Goal: Communication & Community: Answer question/provide support

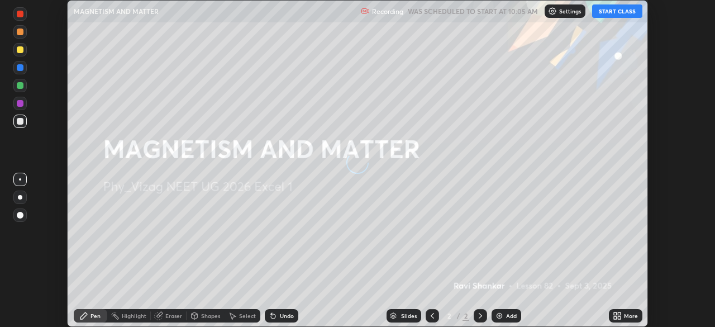
scroll to position [327, 714]
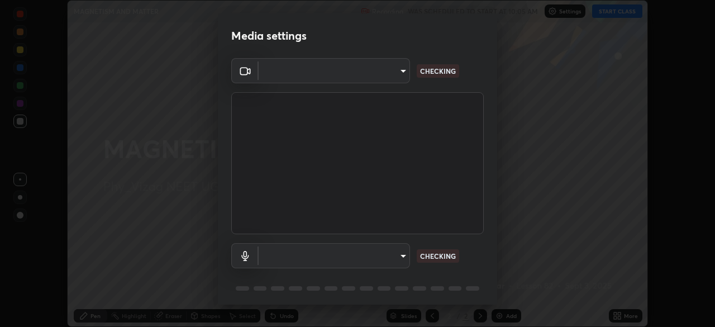
type input "c1e5c728dbdef541a88c1758a4b7e94beec2862a74422ead62350db7482deca0"
click at [361, 252] on body "Erase all MAGNETISM AND MATTER Recording WAS SCHEDULED TO START AT 10:05 AM Set…" at bounding box center [357, 163] width 715 height 327
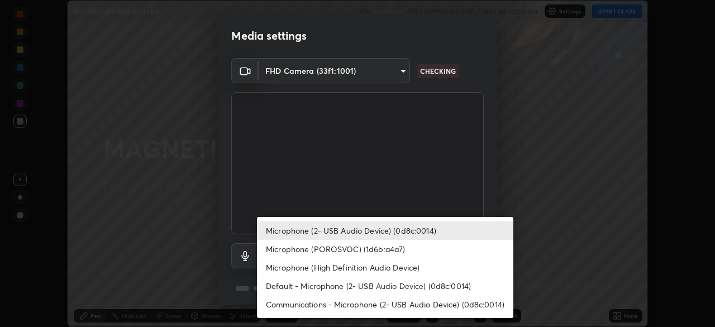
click at [364, 247] on li "Microphone (POROSVOC) (1d6b:a4a7)" at bounding box center [385, 249] width 256 height 18
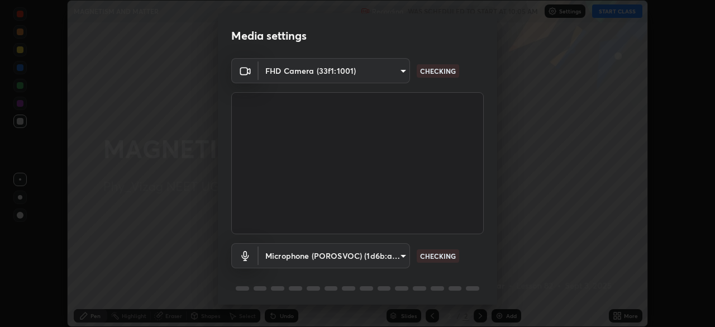
type input "34f6ef5cd95787c33f63bedec0b3a70af0e6d39a38e6b4d9087a7bd1d2f76a99"
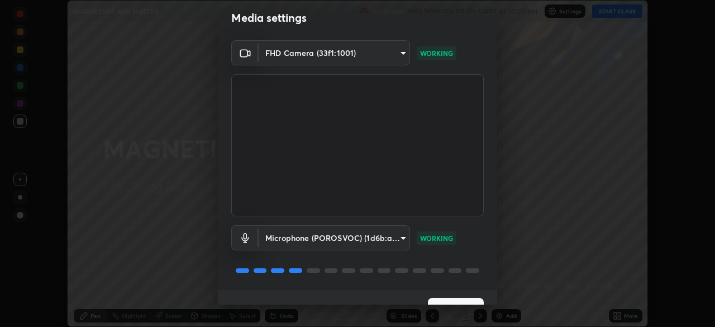
scroll to position [40, 0]
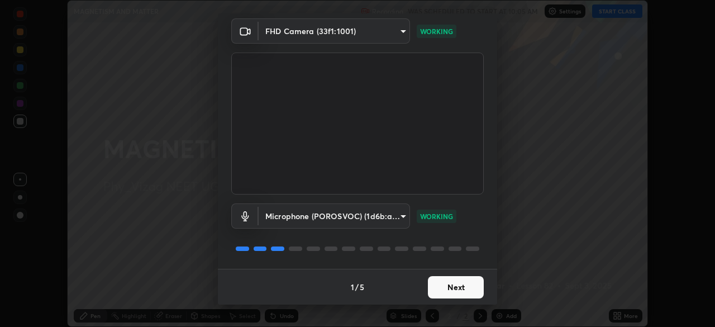
click at [457, 292] on button "Next" at bounding box center [456, 287] width 56 height 22
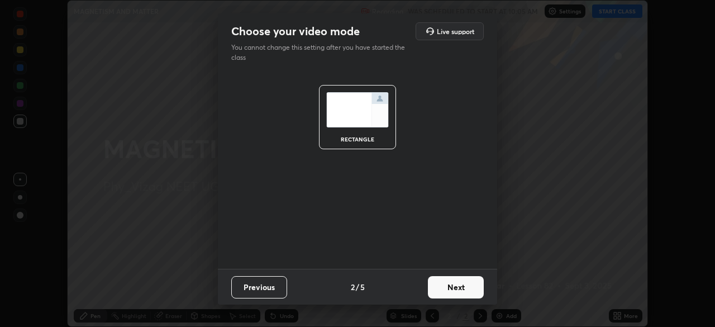
scroll to position [0, 0]
click at [456, 293] on button "Next" at bounding box center [456, 287] width 56 height 22
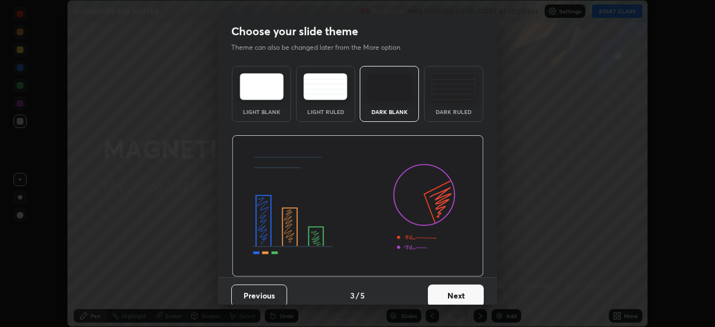
click at [455, 295] on button "Next" at bounding box center [456, 295] width 56 height 22
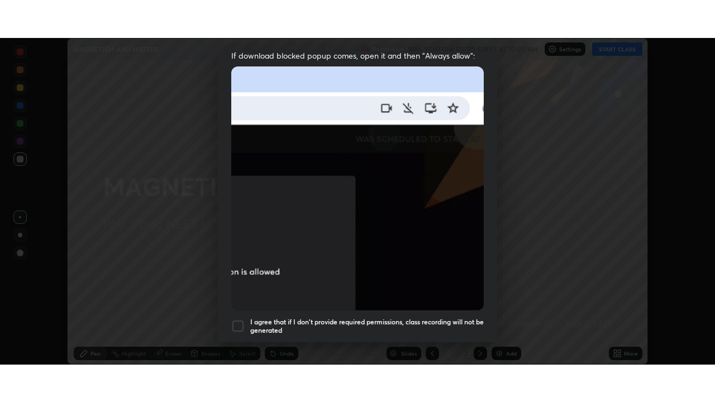
scroll to position [268, 0]
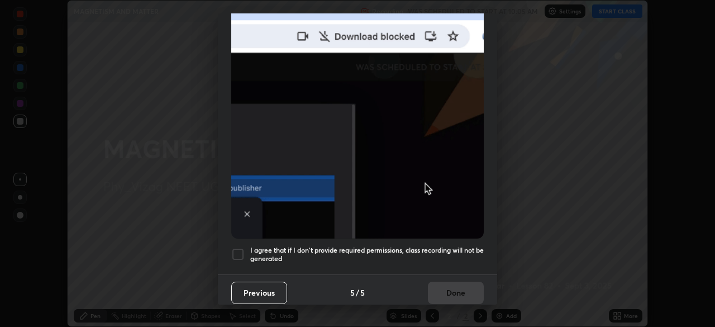
click at [238, 249] on div at bounding box center [237, 253] width 13 height 13
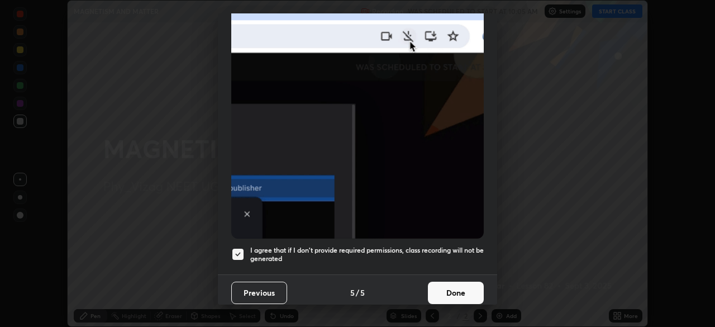
click at [468, 287] on button "Done" at bounding box center [456, 292] width 56 height 22
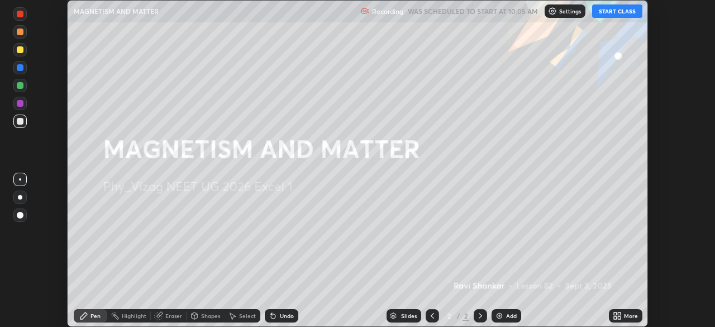
click at [619, 12] on button "START CLASS" at bounding box center [617, 10] width 50 height 13
click at [627, 316] on div "More" at bounding box center [631, 316] width 14 height 6
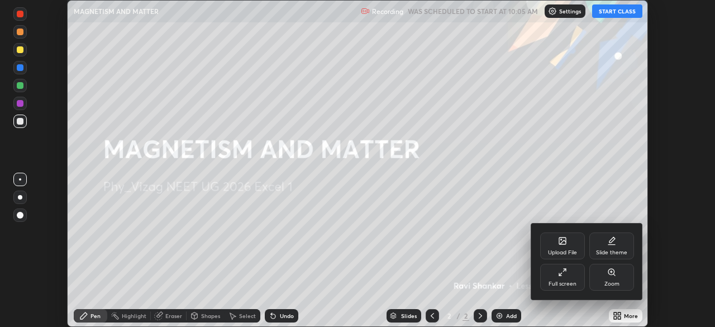
click at [562, 278] on div "Full screen" at bounding box center [562, 277] width 45 height 27
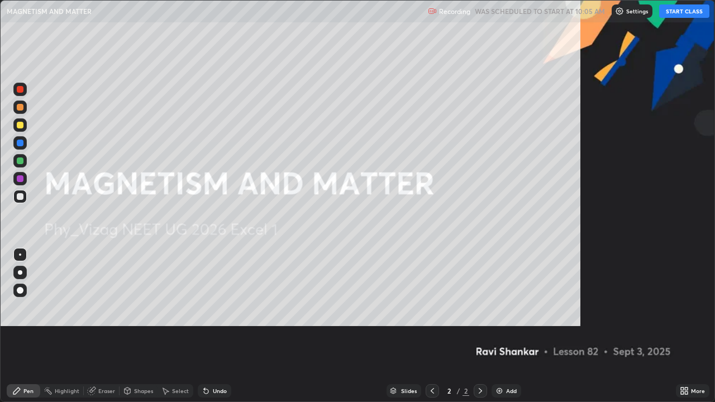
scroll to position [402, 715]
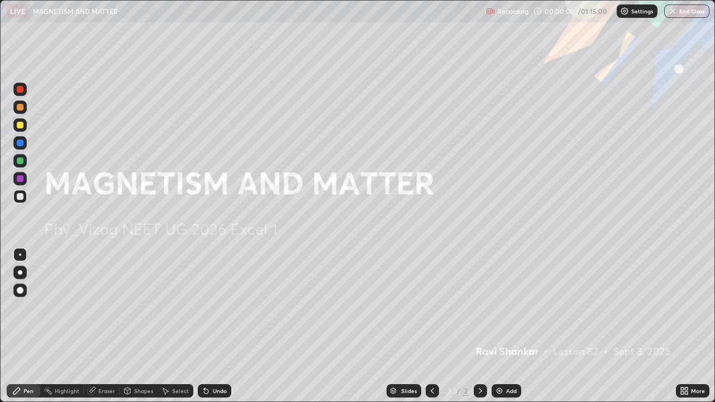
click at [512, 326] on div "Add" at bounding box center [511, 391] width 11 height 6
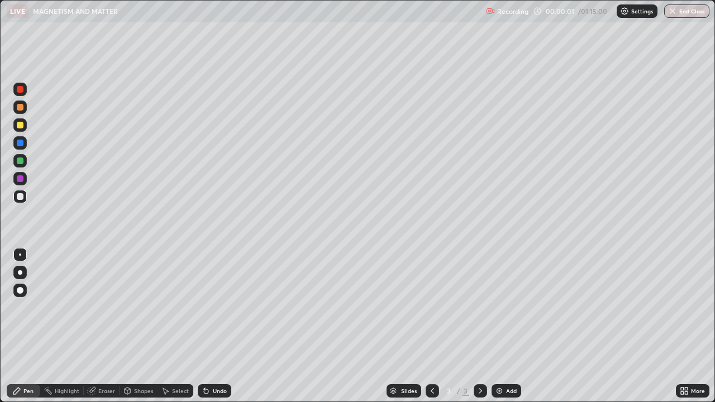
click at [25, 271] on div at bounding box center [19, 272] width 13 height 13
click at [21, 121] on div at bounding box center [19, 124] width 13 height 13
click at [500, 326] on img at bounding box center [499, 390] width 9 height 9
click at [143, 326] on div "Shapes" at bounding box center [143, 391] width 19 height 6
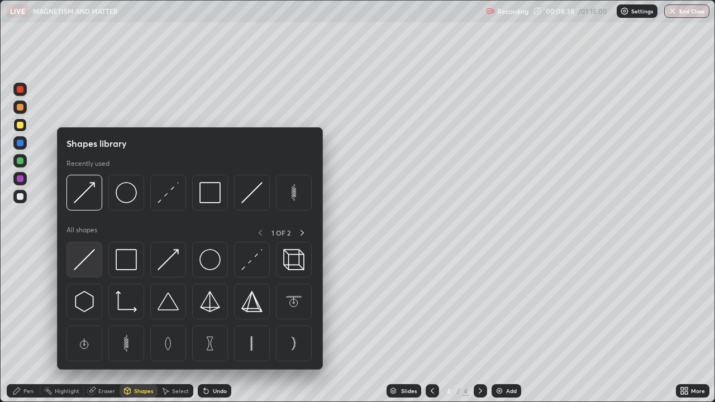
click at [90, 267] on img at bounding box center [84, 259] width 21 height 21
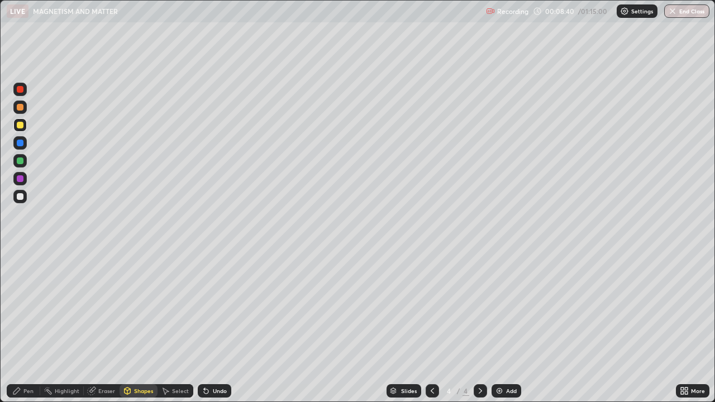
click at [137, 326] on div "Shapes" at bounding box center [139, 390] width 38 height 13
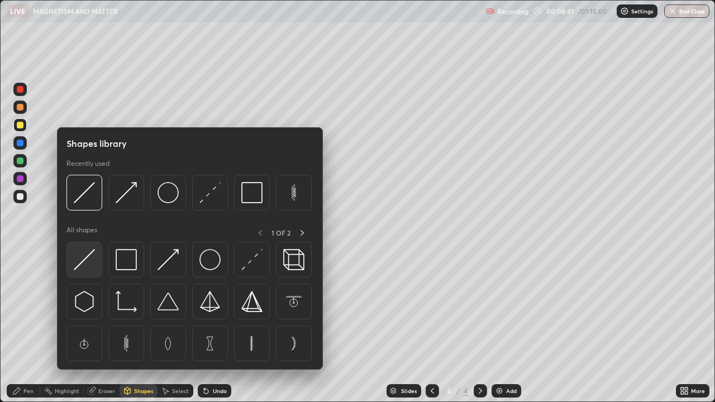
click at [88, 264] on img at bounding box center [84, 259] width 21 height 21
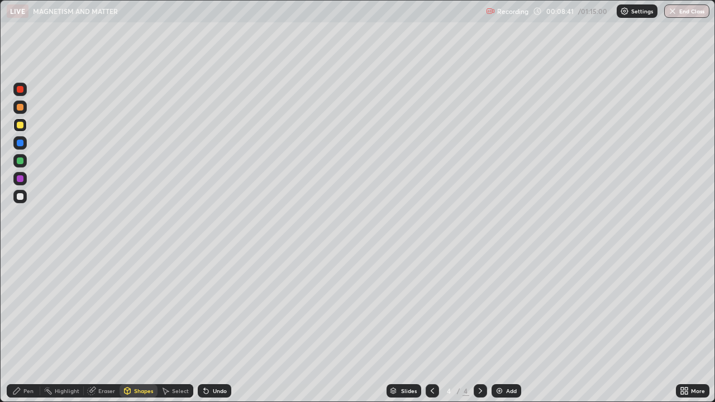
click at [20, 198] on div at bounding box center [20, 196] width 7 height 7
click at [22, 126] on div at bounding box center [20, 125] width 7 height 7
click at [24, 326] on div "Pen" at bounding box center [28, 391] width 10 height 6
click at [23, 160] on div at bounding box center [20, 160] width 7 height 7
click at [500, 326] on img at bounding box center [499, 390] width 9 height 9
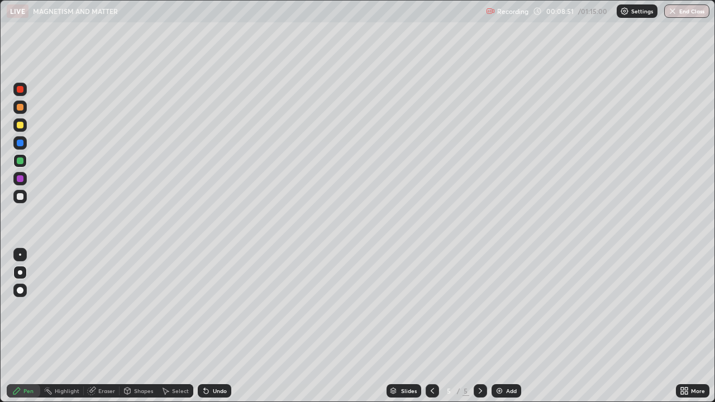
click at [23, 197] on div at bounding box center [20, 196] width 7 height 7
click at [139, 326] on div "Shapes" at bounding box center [143, 391] width 19 height 6
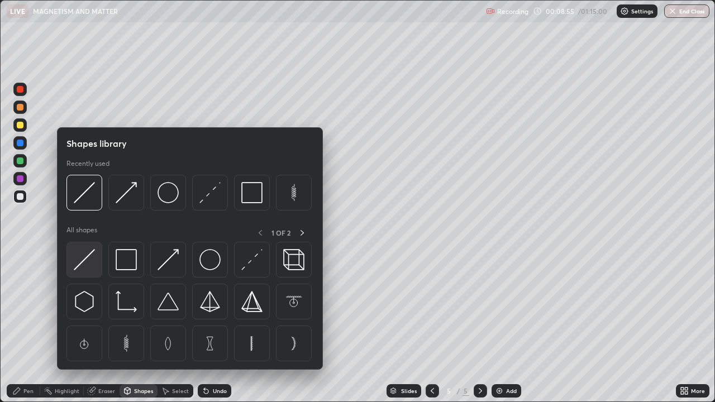
click at [92, 258] on img at bounding box center [84, 259] width 21 height 21
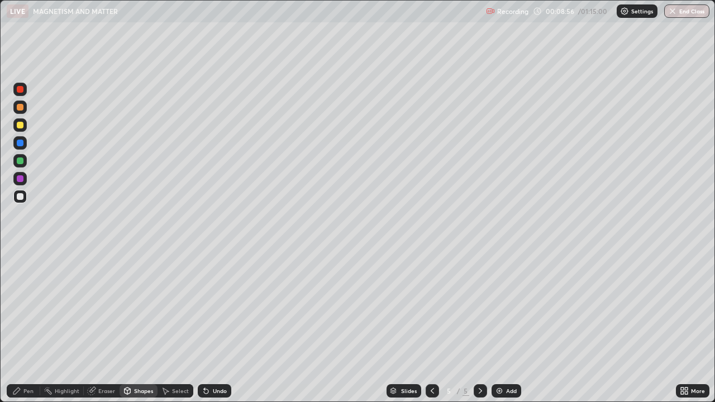
click at [25, 141] on div at bounding box center [19, 142] width 13 height 13
click at [133, 326] on div "Shapes" at bounding box center [139, 390] width 38 height 13
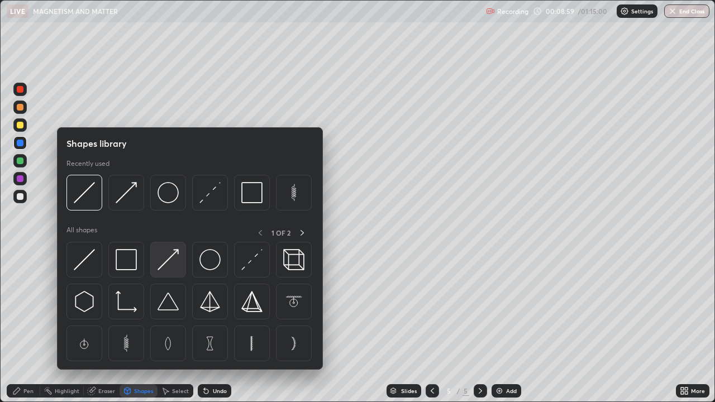
click at [170, 265] on img at bounding box center [167, 259] width 21 height 21
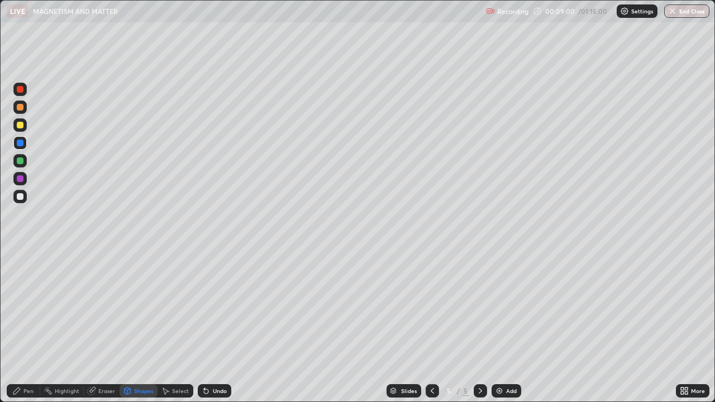
click at [18, 196] on div at bounding box center [20, 196] width 7 height 7
click at [34, 326] on div "Pen" at bounding box center [24, 390] width 34 height 13
click at [428, 326] on icon at bounding box center [432, 390] width 9 height 9
click at [139, 326] on div "Shapes" at bounding box center [143, 391] width 19 height 6
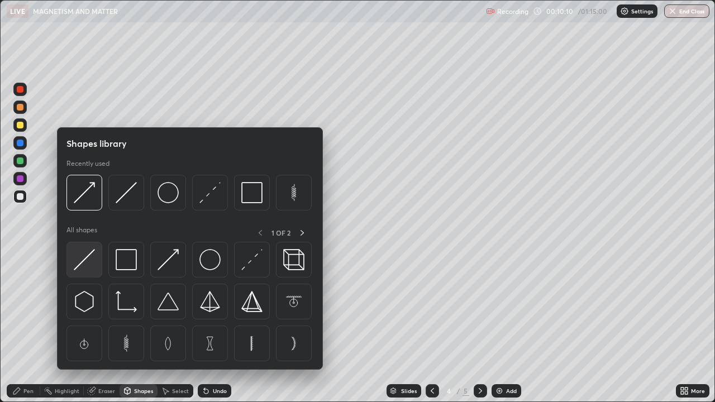
click at [89, 262] on img at bounding box center [84, 259] width 21 height 21
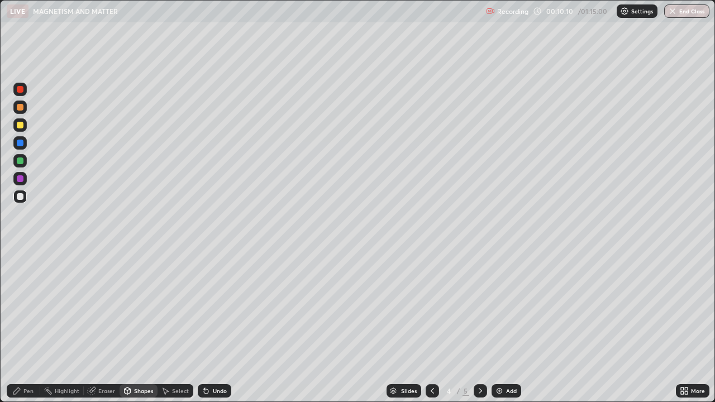
click at [20, 123] on div at bounding box center [20, 125] width 7 height 7
click at [31, 326] on div "Pen" at bounding box center [24, 390] width 34 height 13
click at [21, 198] on div at bounding box center [20, 196] width 7 height 7
click at [210, 326] on div "Undo" at bounding box center [215, 390] width 34 height 13
click at [211, 326] on div "Undo" at bounding box center [215, 390] width 34 height 13
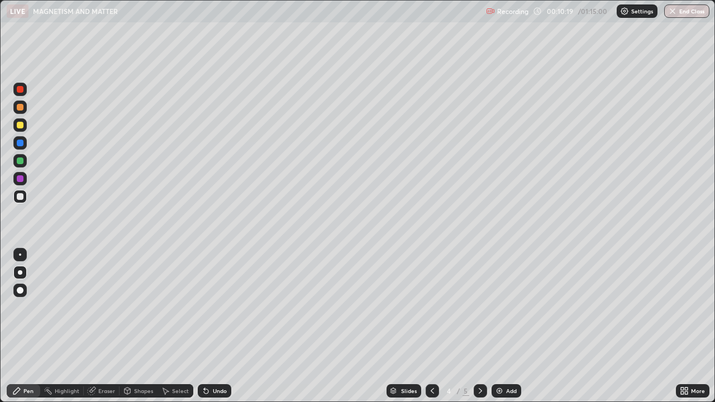
click at [213, 326] on div "Undo" at bounding box center [220, 391] width 14 height 6
click at [219, 326] on div "Undo" at bounding box center [215, 390] width 34 height 13
click at [220, 326] on div "Undo" at bounding box center [215, 390] width 34 height 13
click at [219, 326] on div "Undo" at bounding box center [215, 390] width 34 height 13
click at [221, 326] on div "Undo" at bounding box center [215, 390] width 34 height 13
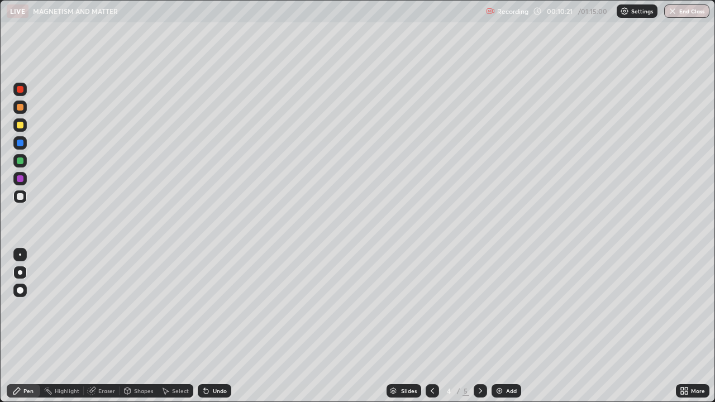
click at [144, 326] on div "Shapes" at bounding box center [143, 391] width 19 height 6
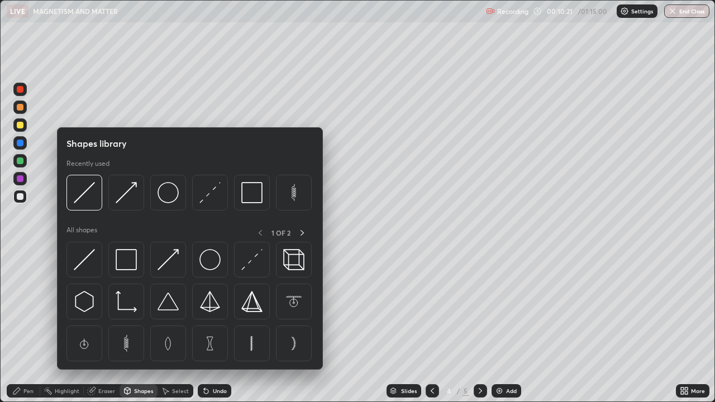
click at [100, 262] on div at bounding box center [84, 260] width 36 height 36
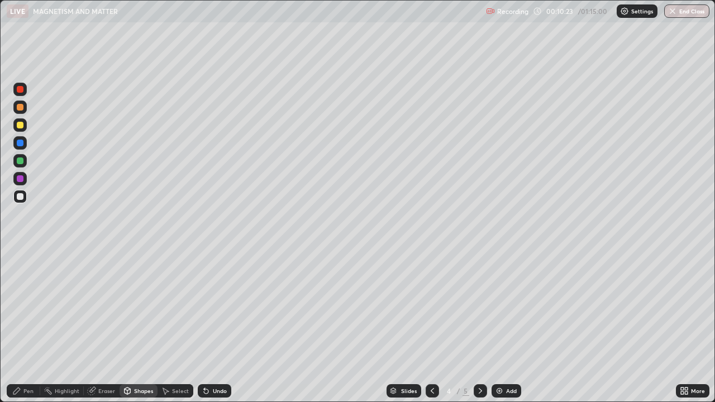
click at [29, 326] on div "Pen" at bounding box center [24, 390] width 34 height 13
click at [26, 160] on div at bounding box center [19, 160] width 13 height 13
click at [21, 198] on div at bounding box center [20, 196] width 7 height 7
click at [481, 326] on div at bounding box center [480, 390] width 13 height 13
click at [216, 326] on div "Undo" at bounding box center [220, 391] width 14 height 6
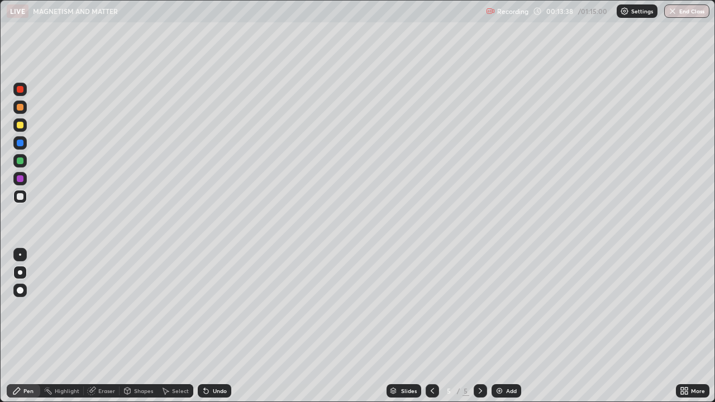
click at [215, 326] on div "Undo" at bounding box center [220, 391] width 14 height 6
click at [211, 326] on div "Undo" at bounding box center [215, 390] width 34 height 13
click at [212, 326] on div "Undo" at bounding box center [215, 390] width 34 height 13
click at [209, 326] on div "Undo" at bounding box center [215, 390] width 34 height 13
click at [211, 326] on div "Undo" at bounding box center [215, 390] width 34 height 13
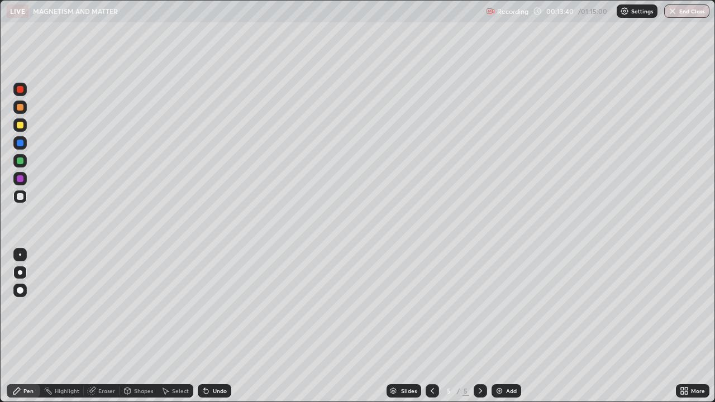
click at [212, 326] on div "Undo" at bounding box center [215, 390] width 34 height 13
click at [211, 326] on div "Undo" at bounding box center [215, 390] width 34 height 13
click at [209, 326] on div "Undo" at bounding box center [215, 390] width 34 height 13
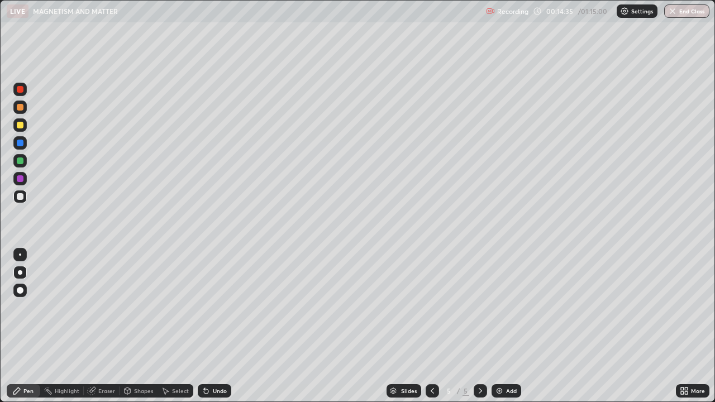
click at [509, 326] on div "Add" at bounding box center [506, 390] width 30 height 13
click at [141, 326] on div "Shapes" at bounding box center [143, 391] width 19 height 6
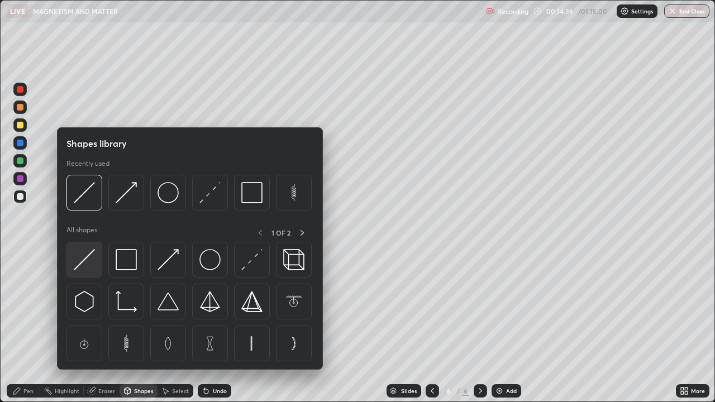
click at [100, 258] on div at bounding box center [84, 260] width 36 height 36
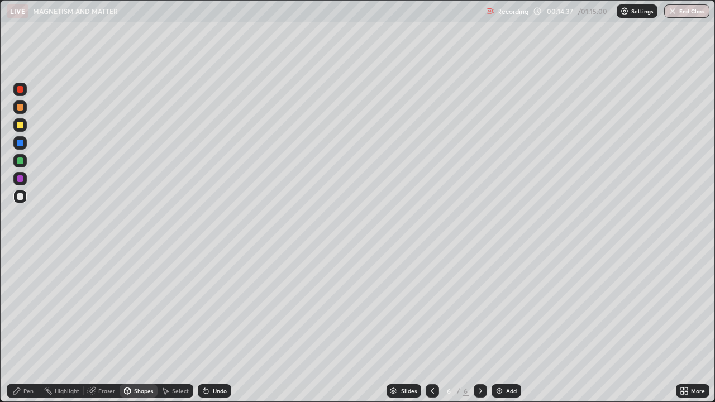
click at [21, 124] on div at bounding box center [20, 125] width 7 height 7
click at [139, 326] on div "Shapes" at bounding box center [143, 391] width 19 height 6
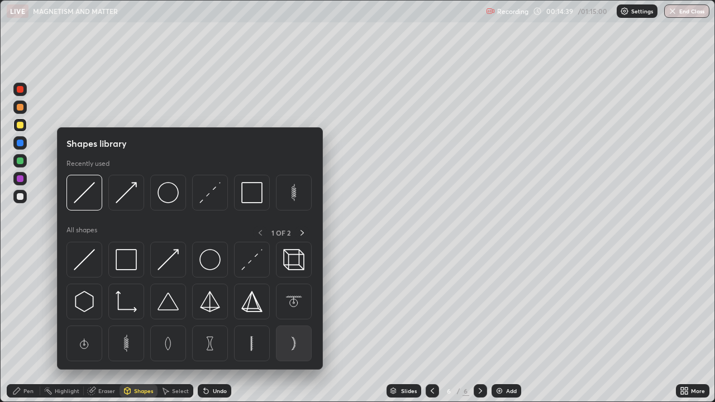
click at [292, 326] on img at bounding box center [293, 343] width 21 height 21
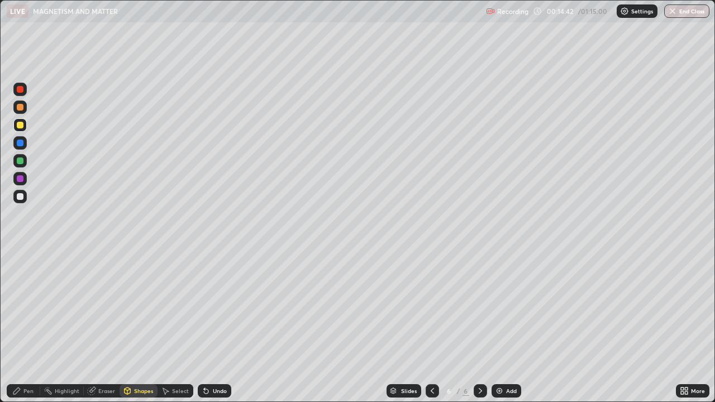
click at [137, 326] on div "Shapes" at bounding box center [143, 391] width 19 height 6
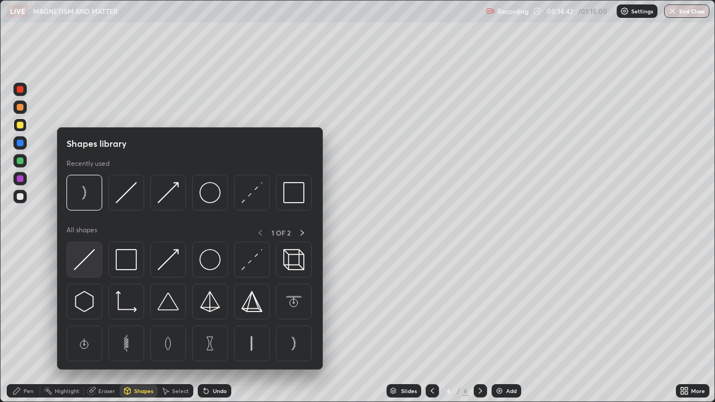
click at [89, 258] on img at bounding box center [84, 259] width 21 height 21
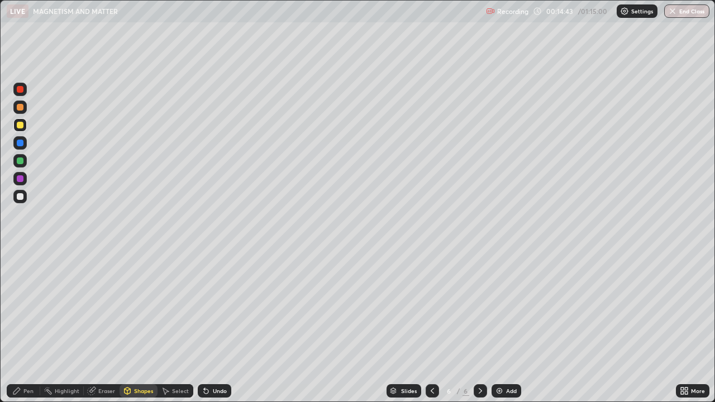
click at [26, 160] on div at bounding box center [19, 160] width 13 height 13
click at [28, 326] on div "Pen" at bounding box center [28, 391] width 10 height 6
click at [24, 195] on div at bounding box center [19, 196] width 13 height 13
click at [19, 123] on div at bounding box center [20, 125] width 7 height 7
click at [20, 144] on div at bounding box center [20, 143] width 7 height 7
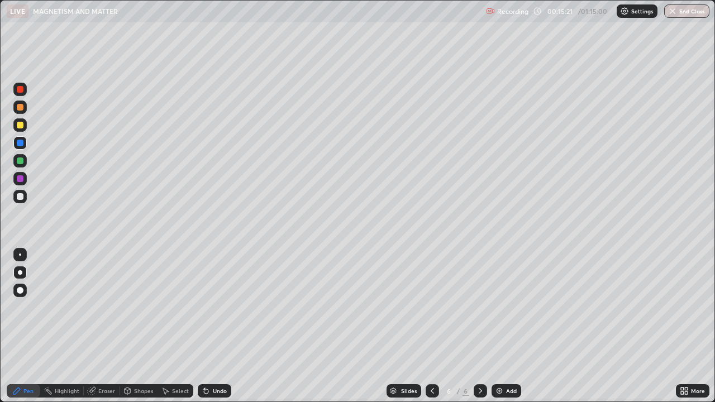
click at [19, 195] on div at bounding box center [20, 196] width 7 height 7
click at [103, 326] on div "Eraser" at bounding box center [102, 390] width 36 height 13
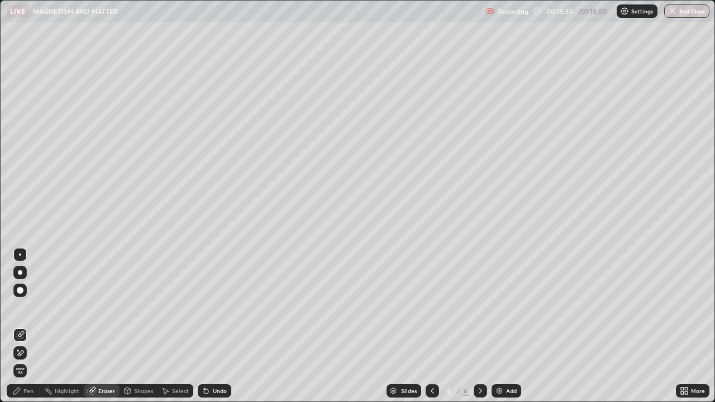
click at [30, 326] on div "Pen" at bounding box center [28, 391] width 10 height 6
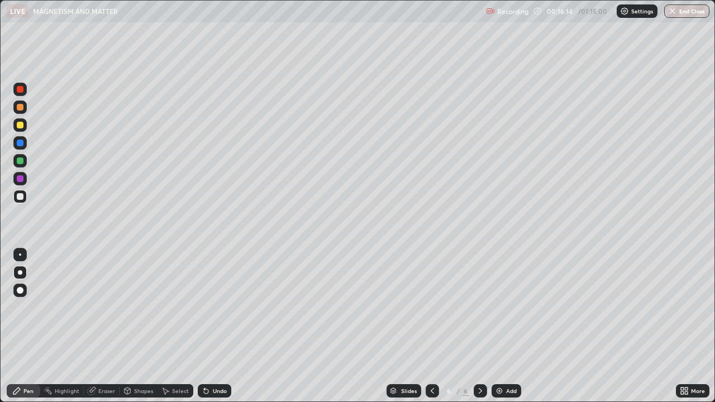
click at [104, 326] on div "Eraser" at bounding box center [102, 390] width 36 height 13
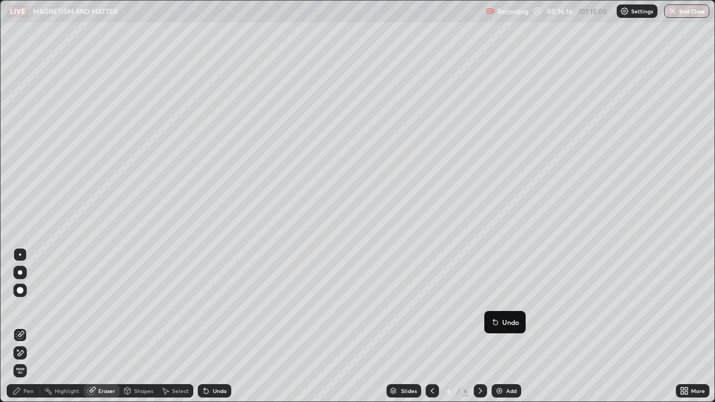
click at [490, 318] on button "Undo" at bounding box center [505, 322] width 32 height 13
click at [36, 326] on div "Pen" at bounding box center [24, 390] width 34 height 13
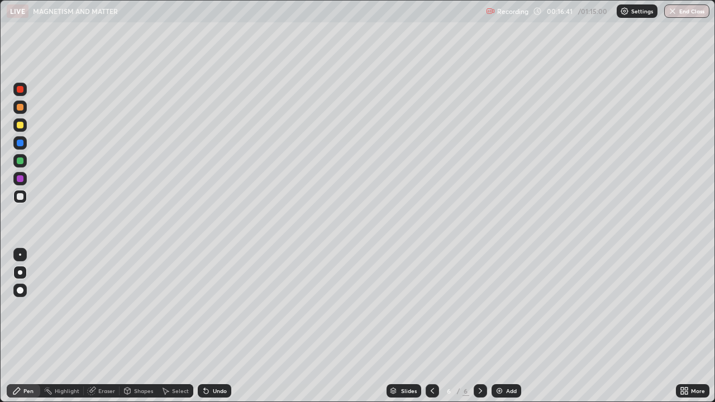
click at [510, 326] on div "Add" at bounding box center [511, 391] width 11 height 6
click at [144, 326] on div "Shapes" at bounding box center [143, 391] width 19 height 6
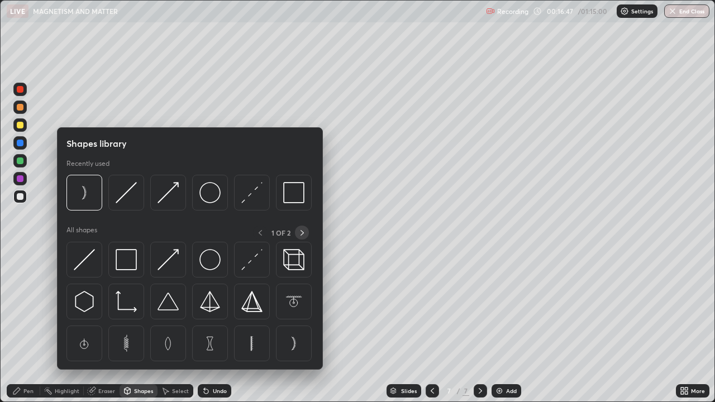
click at [303, 231] on icon at bounding box center [302, 232] width 9 height 9
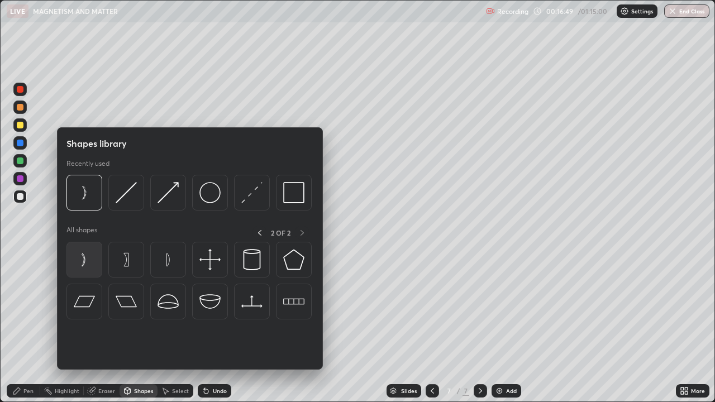
click at [83, 262] on img at bounding box center [84, 259] width 21 height 21
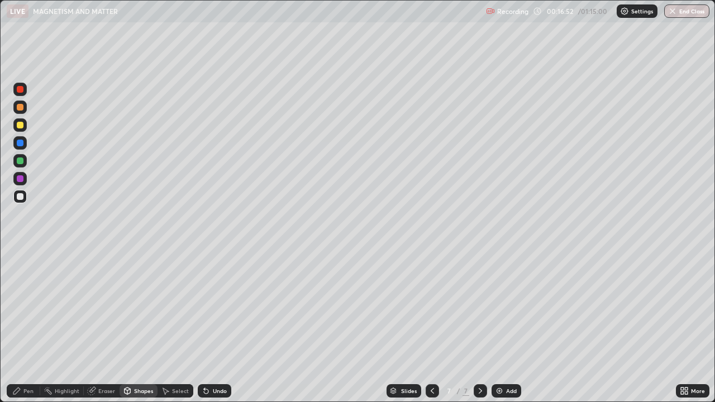
click at [135, 326] on div "Shapes" at bounding box center [143, 391] width 19 height 6
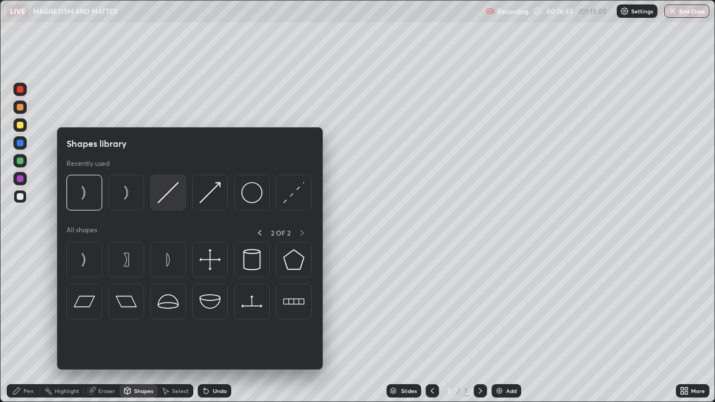
click at [167, 193] on img at bounding box center [167, 192] width 21 height 21
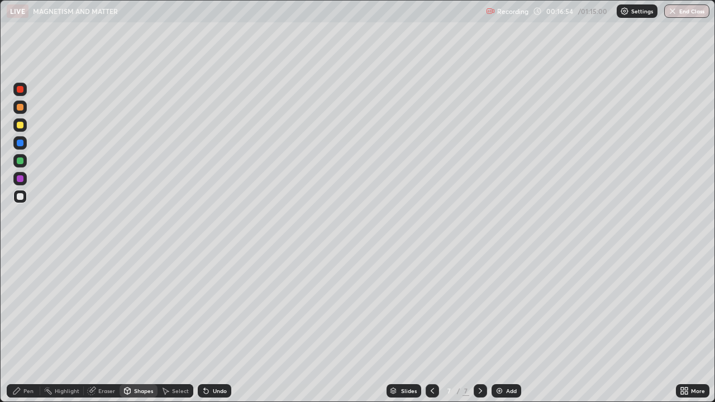
click at [21, 161] on div at bounding box center [20, 160] width 7 height 7
click at [28, 326] on div "Pen" at bounding box center [24, 390] width 34 height 13
click at [209, 326] on div "Undo" at bounding box center [215, 390] width 34 height 13
click at [217, 326] on div "Undo" at bounding box center [220, 391] width 14 height 6
click at [136, 326] on div "Shapes" at bounding box center [143, 391] width 19 height 6
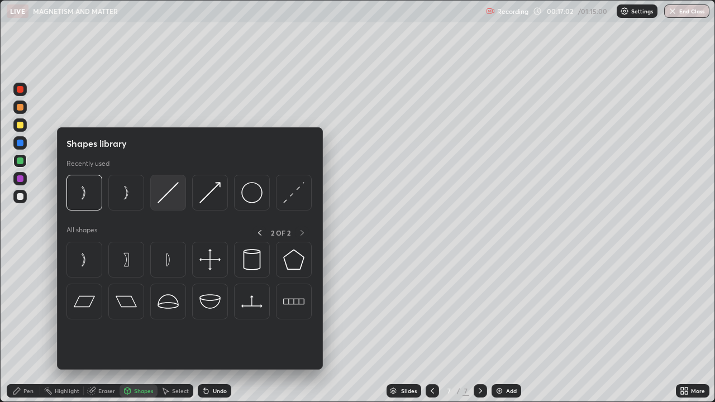
click at [168, 197] on img at bounding box center [167, 192] width 21 height 21
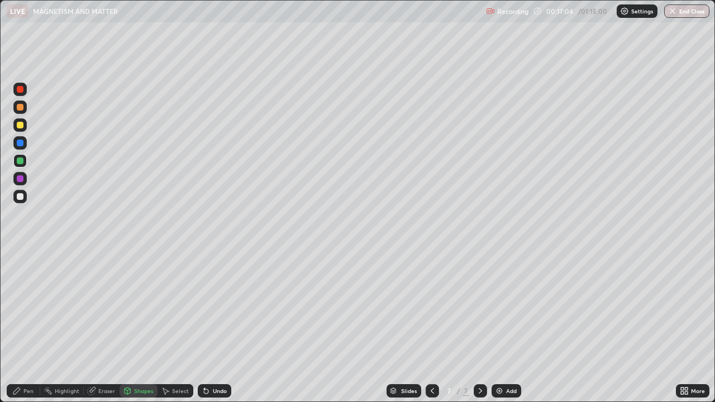
click at [32, 326] on div "Pen" at bounding box center [28, 391] width 10 height 6
click at [25, 193] on div at bounding box center [19, 196] width 13 height 13
click at [106, 326] on div "Eraser" at bounding box center [106, 391] width 17 height 6
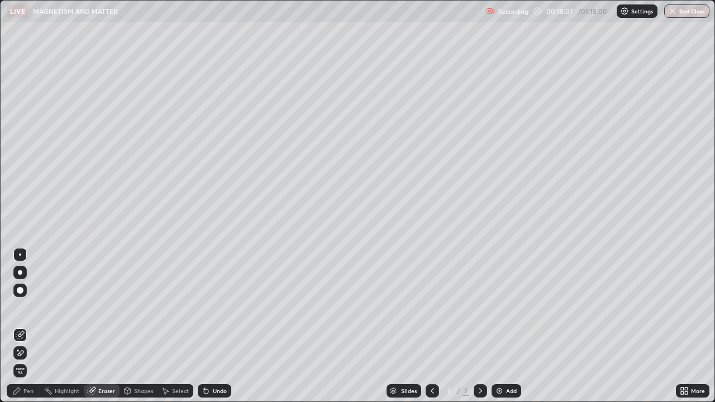
click at [27, 326] on div "Pen" at bounding box center [28, 391] width 10 height 6
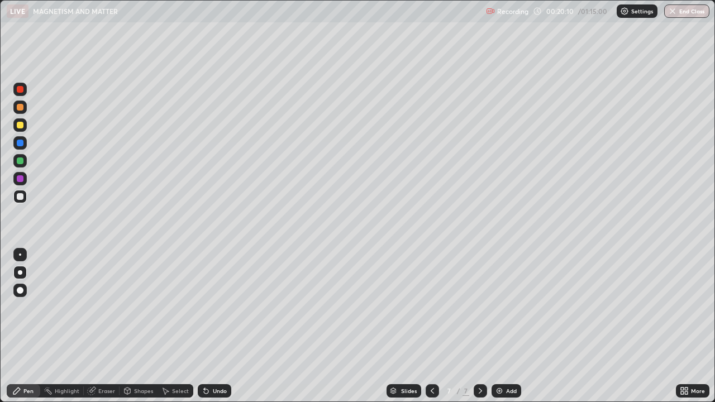
click at [505, 326] on div "Add" at bounding box center [506, 390] width 30 height 13
click at [139, 326] on div "Shapes" at bounding box center [139, 390] width 38 height 13
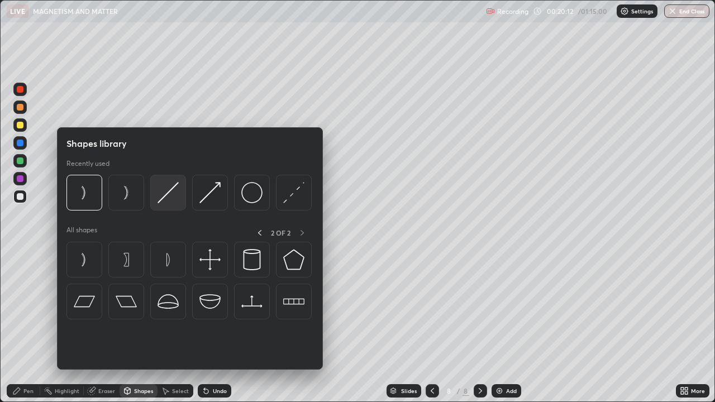
click at [168, 197] on img at bounding box center [167, 192] width 21 height 21
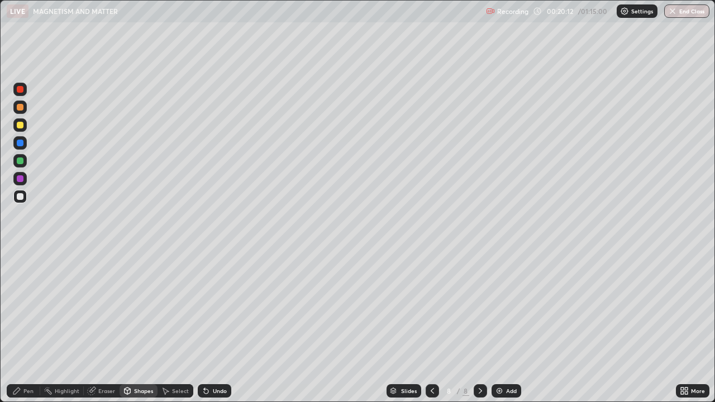
click at [26, 195] on div at bounding box center [19, 196] width 13 height 13
click at [140, 326] on div "Shapes" at bounding box center [143, 391] width 19 height 6
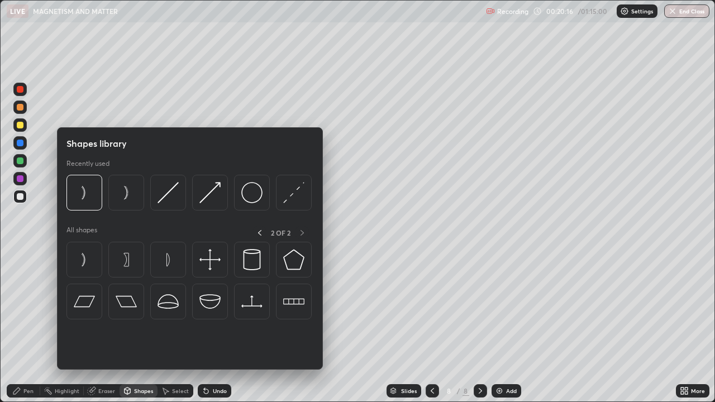
click at [290, 199] on img at bounding box center [293, 192] width 21 height 21
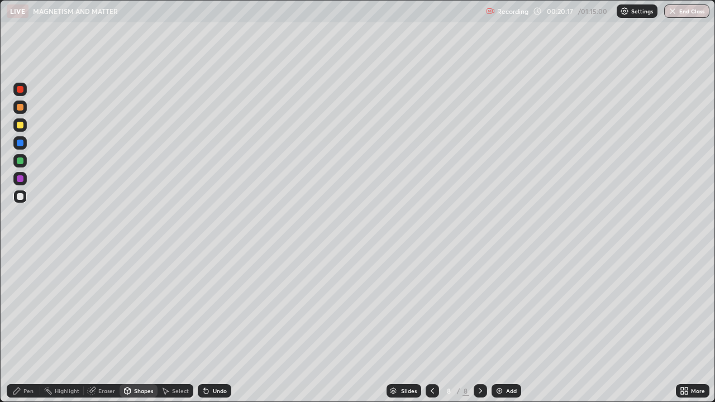
click at [22, 126] on div at bounding box center [20, 125] width 7 height 7
click at [140, 326] on div "Shapes" at bounding box center [143, 391] width 19 height 6
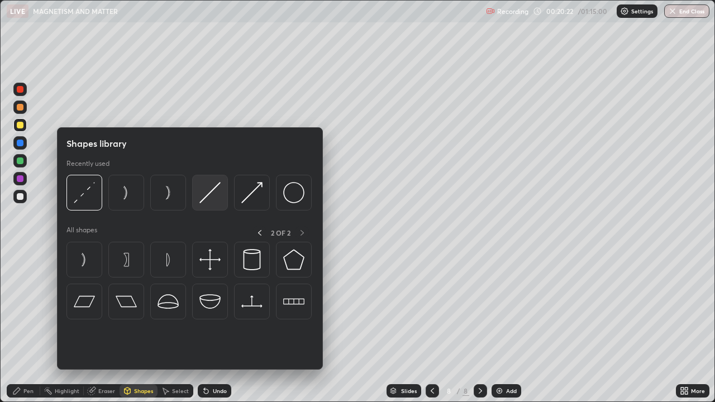
click at [213, 197] on img at bounding box center [209, 192] width 21 height 21
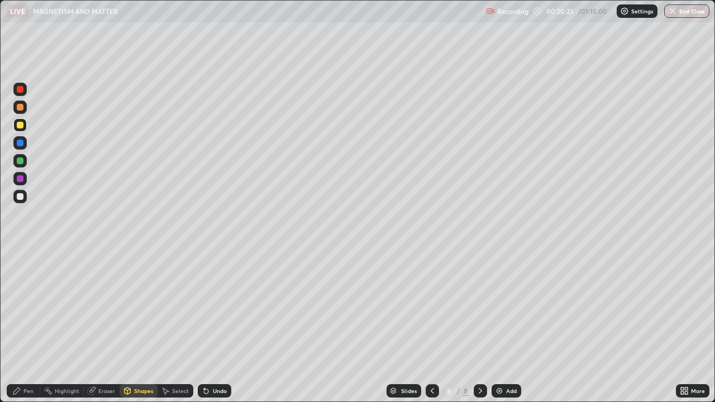
click at [26, 92] on div at bounding box center [19, 89] width 13 height 13
click at [128, 326] on icon at bounding box center [128, 390] width 6 height 2
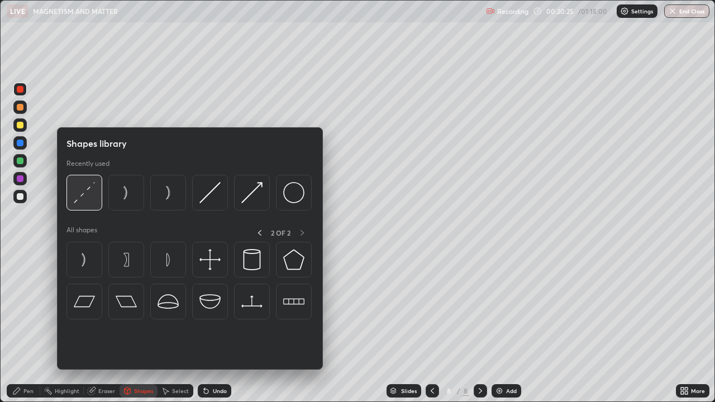
click at [93, 196] on img at bounding box center [84, 192] width 21 height 21
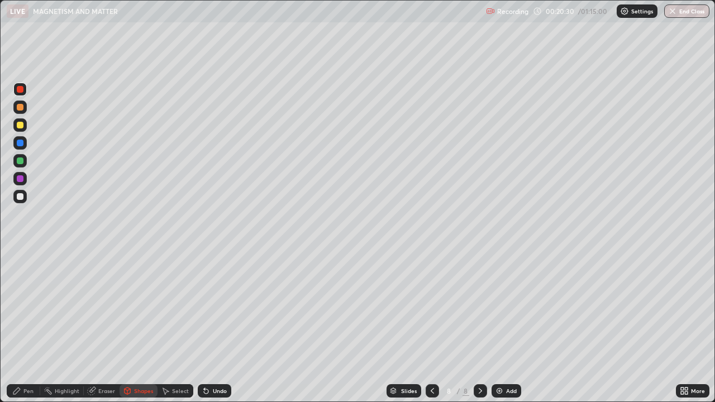
click at [138, 326] on div "Shapes" at bounding box center [143, 391] width 19 height 6
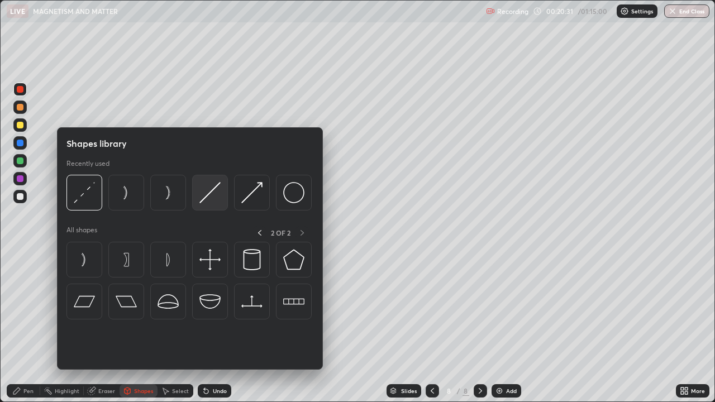
click at [209, 192] on img at bounding box center [209, 192] width 21 height 21
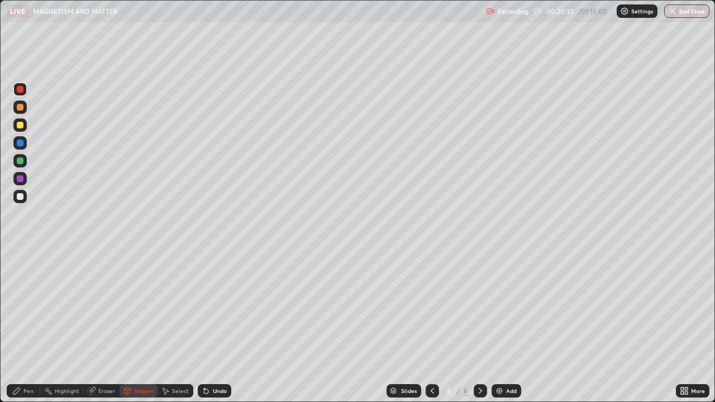
click at [21, 159] on div at bounding box center [20, 160] width 7 height 7
click at [27, 326] on div "Pen" at bounding box center [28, 391] width 10 height 6
click at [133, 326] on div "Shapes" at bounding box center [139, 390] width 38 height 13
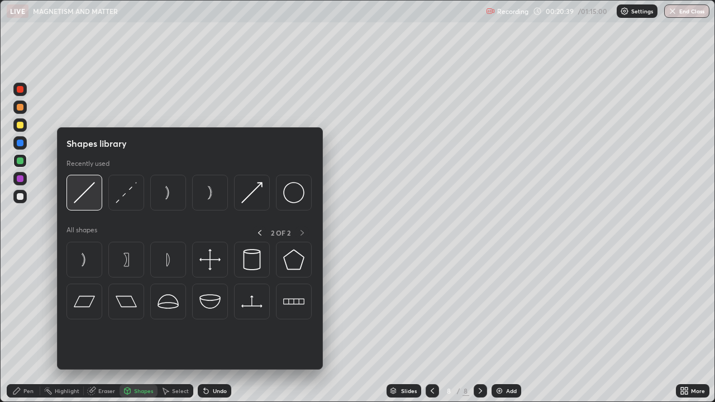
click at [88, 194] on img at bounding box center [84, 192] width 21 height 21
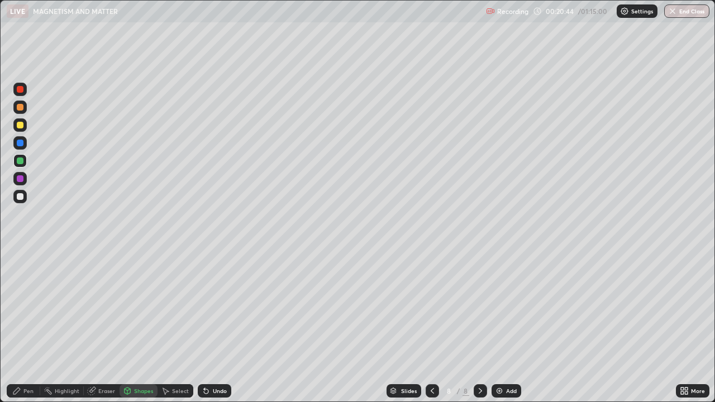
click at [28, 326] on div "Pen" at bounding box center [28, 391] width 10 height 6
click at [21, 196] on div at bounding box center [20, 196] width 7 height 7
click at [129, 326] on icon at bounding box center [128, 391] width 6 height 7
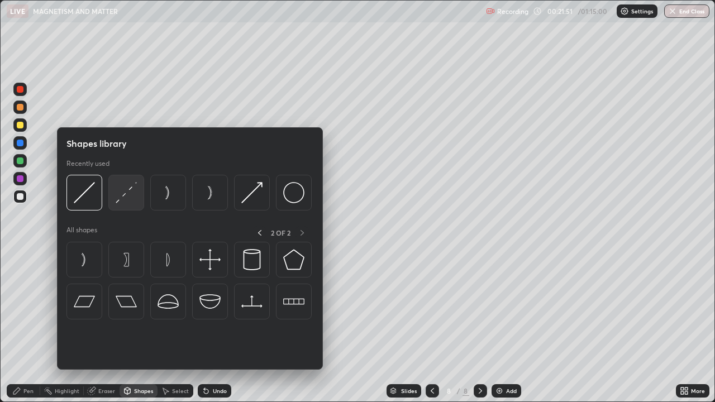
click at [130, 190] on img at bounding box center [126, 192] width 21 height 21
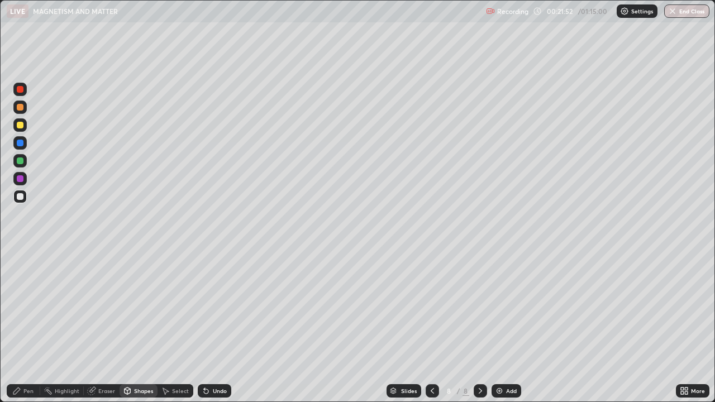
click at [18, 160] on div at bounding box center [20, 160] width 7 height 7
click at [133, 326] on div "Shapes" at bounding box center [139, 390] width 38 height 13
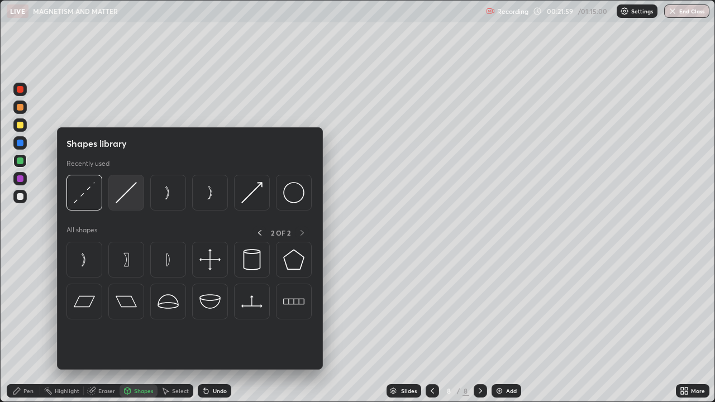
click at [125, 197] on img at bounding box center [126, 192] width 21 height 21
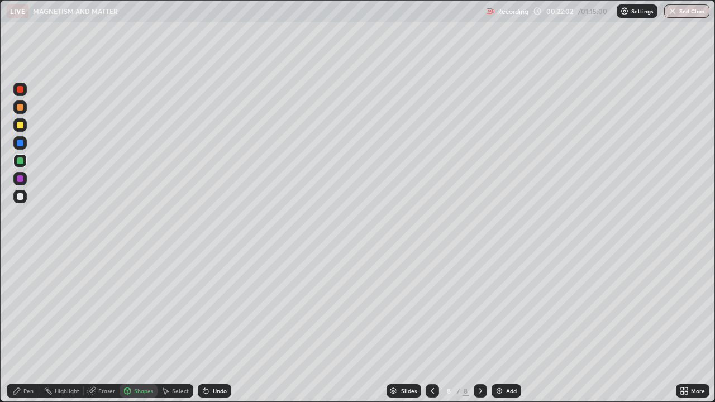
click at [26, 326] on div "Pen" at bounding box center [24, 390] width 34 height 13
click at [21, 196] on div at bounding box center [20, 196] width 7 height 7
click at [132, 326] on div "Shapes" at bounding box center [139, 390] width 38 height 13
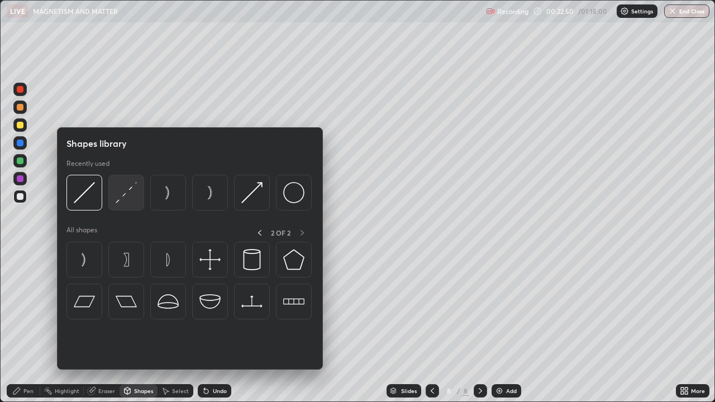
click at [125, 196] on img at bounding box center [126, 192] width 21 height 21
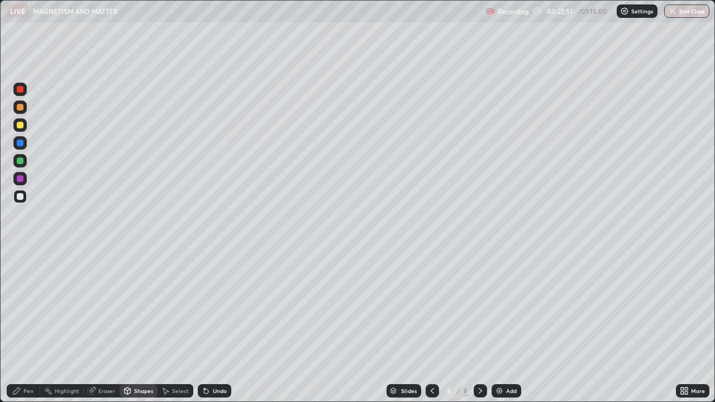
click at [22, 160] on div at bounding box center [20, 160] width 7 height 7
click at [140, 326] on div "Shapes" at bounding box center [143, 391] width 19 height 6
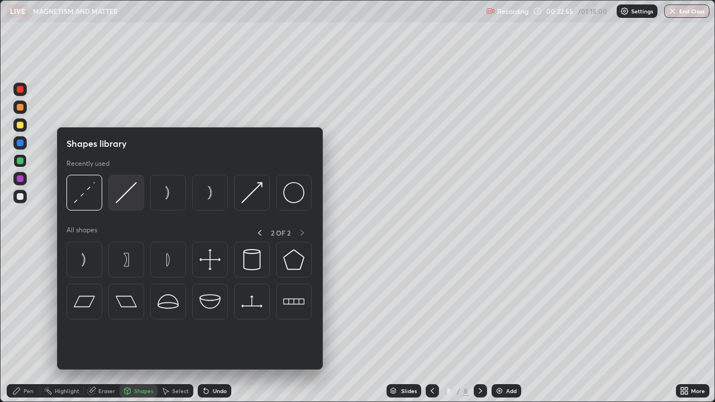
click at [125, 196] on img at bounding box center [126, 192] width 21 height 21
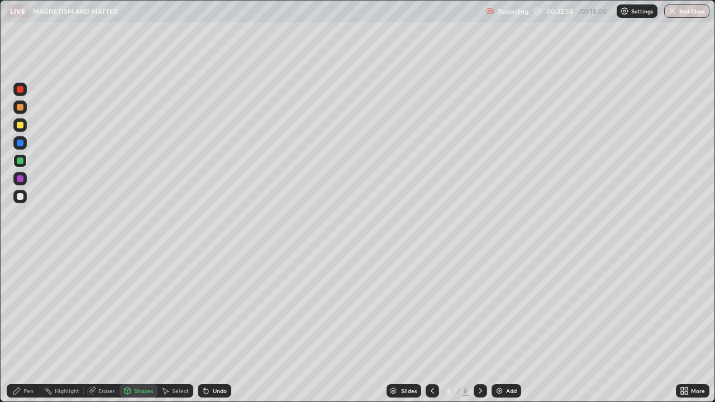
click at [20, 326] on icon at bounding box center [16, 390] width 9 height 9
click at [21, 197] on div at bounding box center [20, 196] width 7 height 7
click at [213, 326] on div "Undo" at bounding box center [220, 391] width 14 height 6
click at [211, 326] on div "Undo" at bounding box center [215, 390] width 34 height 13
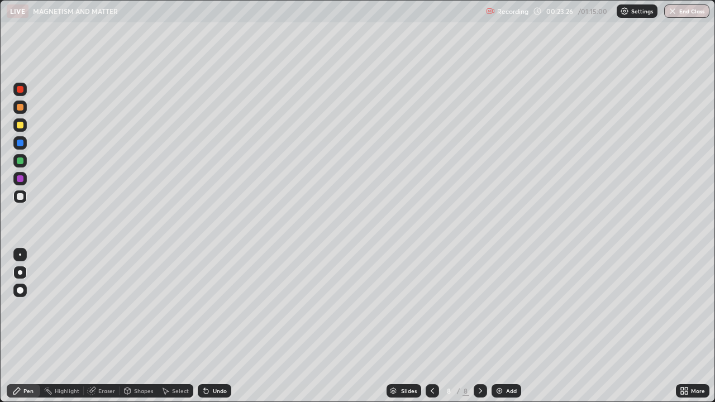
click at [213, 326] on div "Undo" at bounding box center [220, 391] width 14 height 6
click at [216, 326] on div "Undo" at bounding box center [220, 391] width 14 height 6
click at [22, 91] on div at bounding box center [20, 89] width 7 height 7
click at [21, 199] on div at bounding box center [20, 196] width 7 height 7
click at [504, 326] on div "Add" at bounding box center [506, 390] width 30 height 13
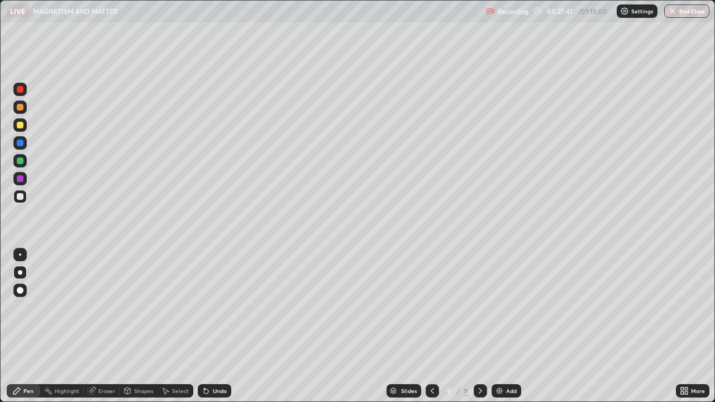
click at [22, 123] on div at bounding box center [20, 125] width 7 height 7
click at [105, 326] on div "Eraser" at bounding box center [106, 391] width 17 height 6
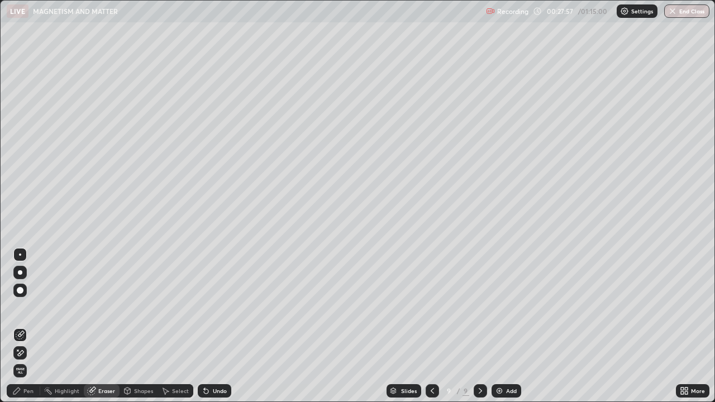
click at [25, 326] on div "Pen" at bounding box center [24, 390] width 34 height 13
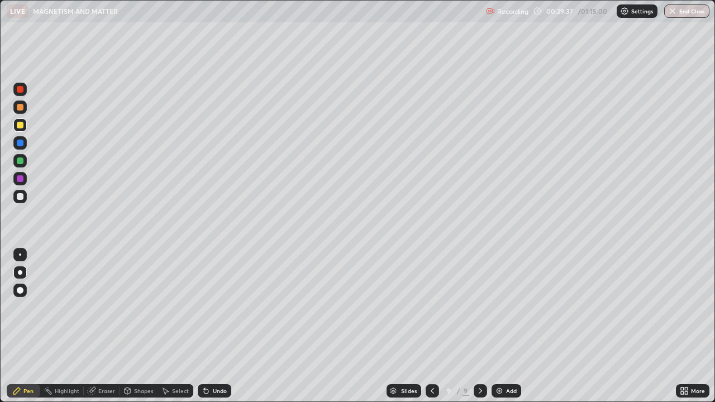
click at [21, 197] on div at bounding box center [20, 196] width 7 height 7
click at [507, 326] on div "Add" at bounding box center [511, 391] width 11 height 6
click at [429, 326] on icon at bounding box center [431, 390] width 9 height 9
click at [475, 326] on div at bounding box center [480, 390] width 13 height 13
click at [431, 326] on icon at bounding box center [431, 390] width 9 height 9
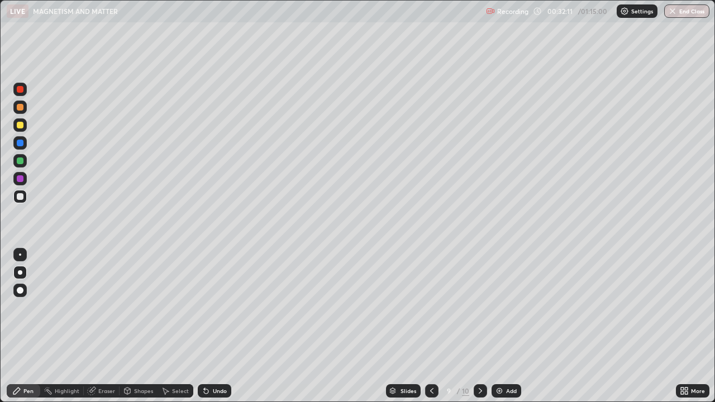
click at [485, 326] on div at bounding box center [480, 390] width 13 height 13
click at [134, 326] on div "Shapes" at bounding box center [143, 391] width 19 height 6
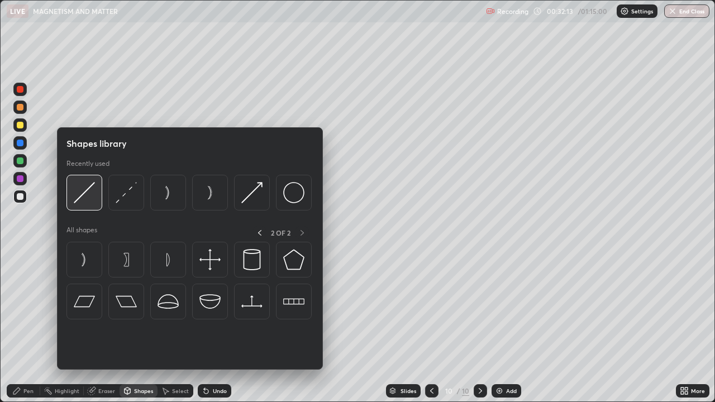
click at [87, 198] on img at bounding box center [84, 192] width 21 height 21
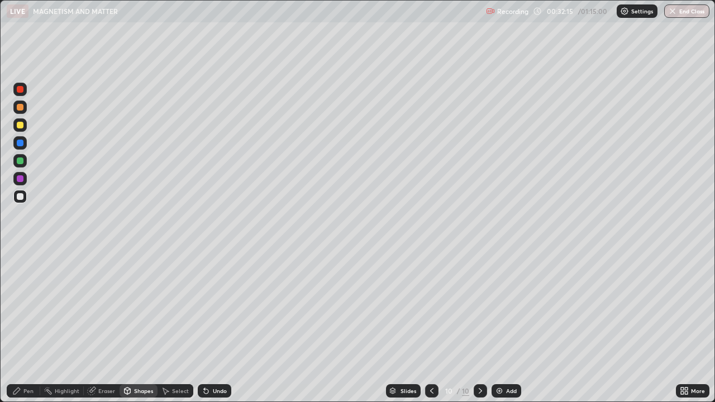
click at [139, 326] on div "Shapes" at bounding box center [143, 391] width 19 height 6
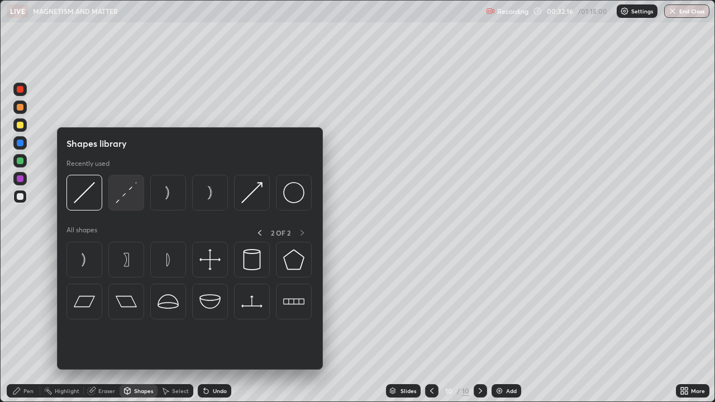
click at [130, 190] on img at bounding box center [126, 192] width 21 height 21
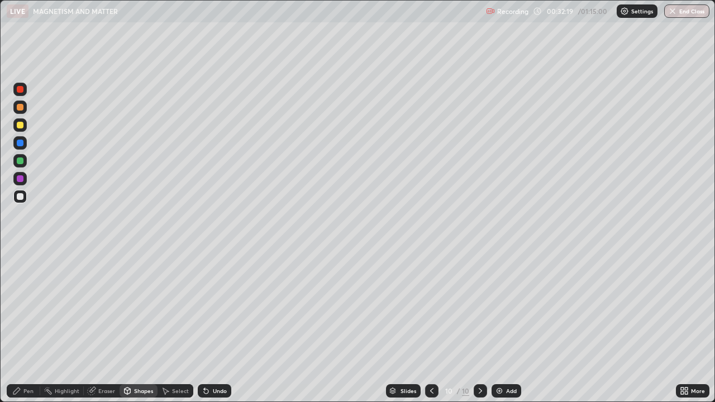
click at [138, 326] on div "Shapes" at bounding box center [143, 391] width 19 height 6
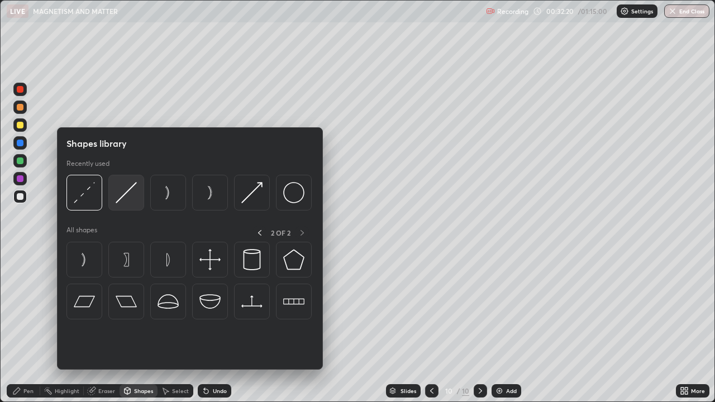
click at [127, 195] on img at bounding box center [126, 192] width 21 height 21
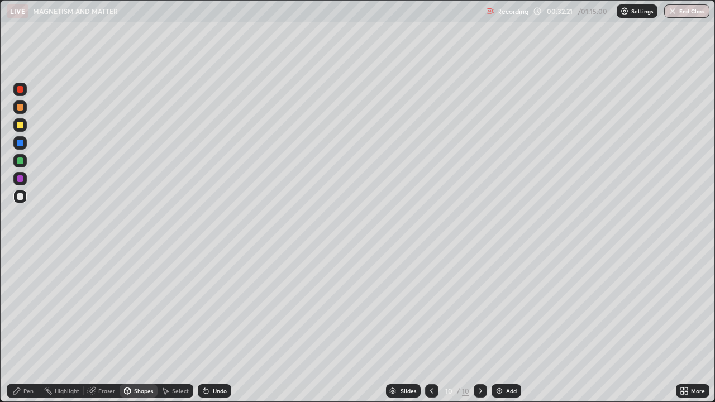
click at [23, 110] on div at bounding box center [19, 107] width 13 height 13
click at [136, 326] on div "Shapes" at bounding box center [139, 390] width 38 height 13
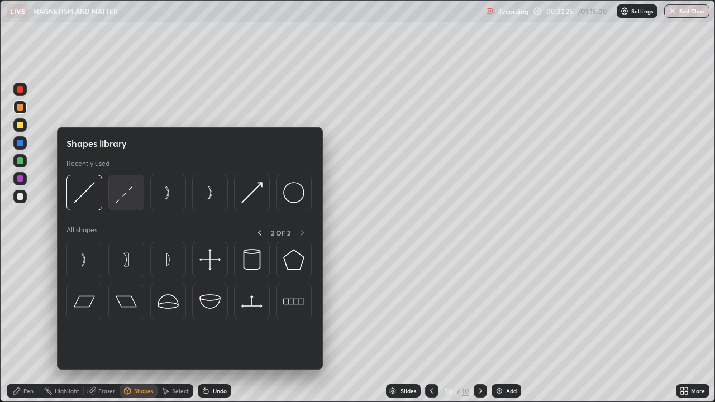
click at [128, 192] on img at bounding box center [126, 192] width 21 height 21
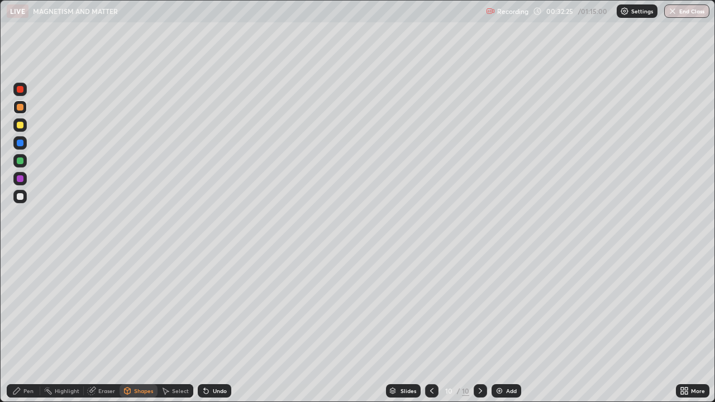
click at [21, 174] on div at bounding box center [19, 178] width 13 height 13
click at [28, 326] on div "Pen" at bounding box center [28, 391] width 10 height 6
click at [21, 197] on div at bounding box center [20, 196] width 7 height 7
click at [135, 326] on div "Shapes" at bounding box center [143, 391] width 19 height 6
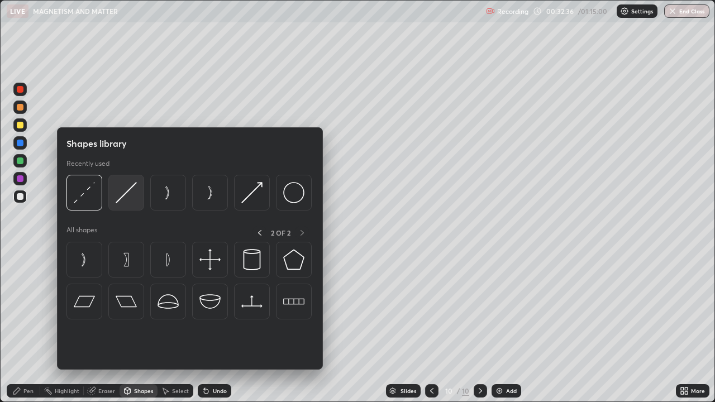
click at [128, 197] on img at bounding box center [126, 192] width 21 height 21
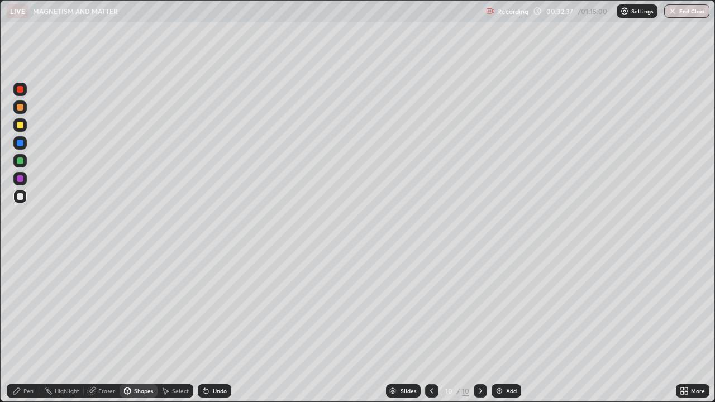
click at [24, 106] on div at bounding box center [19, 107] width 13 height 13
click at [25, 326] on div "Pen" at bounding box center [28, 391] width 10 height 6
click at [23, 197] on div at bounding box center [20, 196] width 7 height 7
click at [25, 124] on div at bounding box center [19, 124] width 13 height 13
click at [18, 104] on div at bounding box center [20, 107] width 7 height 7
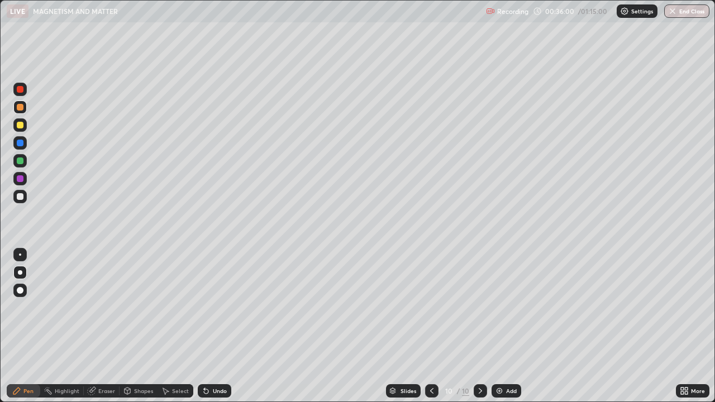
click at [502, 326] on img at bounding box center [499, 390] width 9 height 9
click at [137, 326] on div "Shapes" at bounding box center [143, 391] width 19 height 6
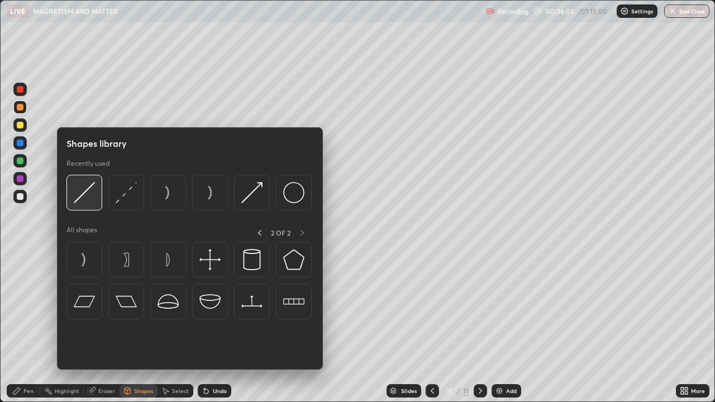
click at [92, 194] on img at bounding box center [84, 192] width 21 height 21
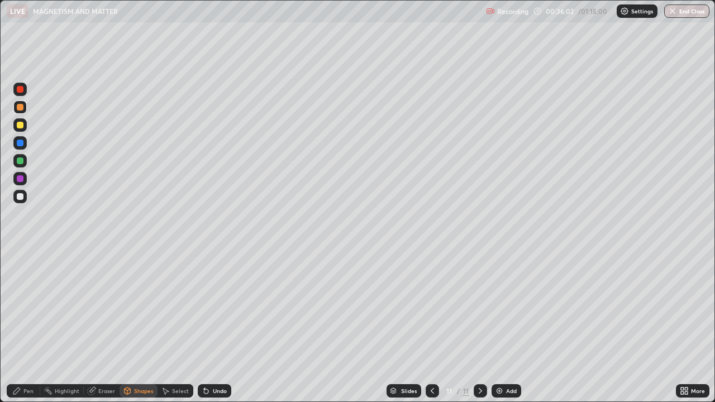
click at [25, 197] on div at bounding box center [19, 196] width 13 height 13
click at [139, 326] on div "Shapes" at bounding box center [143, 391] width 19 height 6
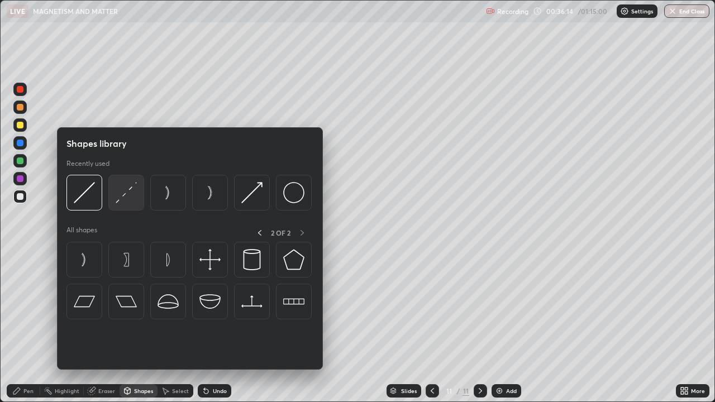
click at [130, 194] on img at bounding box center [126, 192] width 21 height 21
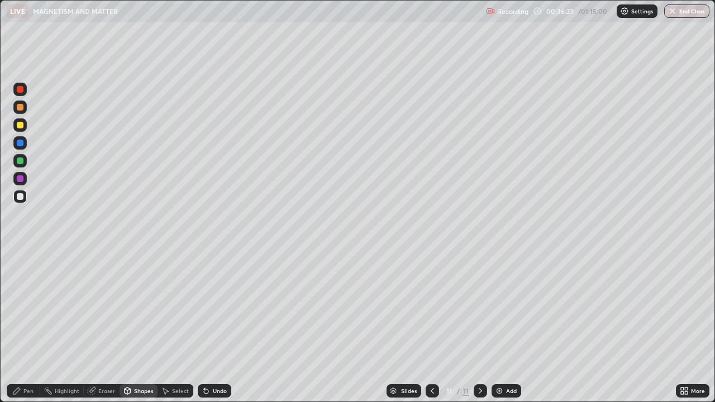
click at [26, 326] on div "Pen" at bounding box center [28, 391] width 10 height 6
click at [21, 126] on div at bounding box center [20, 125] width 7 height 7
click at [134, 326] on div "Shapes" at bounding box center [143, 391] width 19 height 6
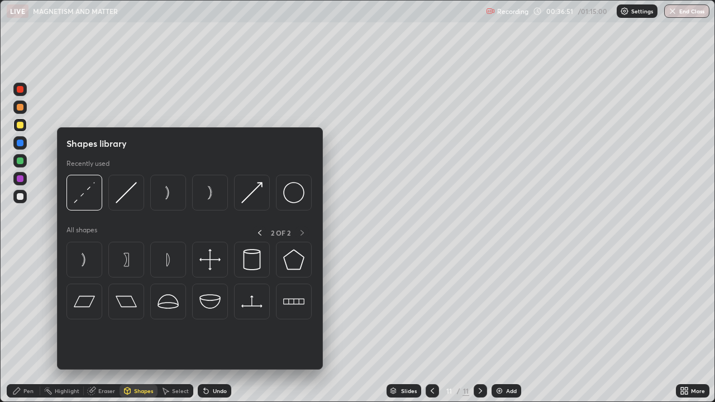
click at [295, 197] on img at bounding box center [293, 192] width 21 height 21
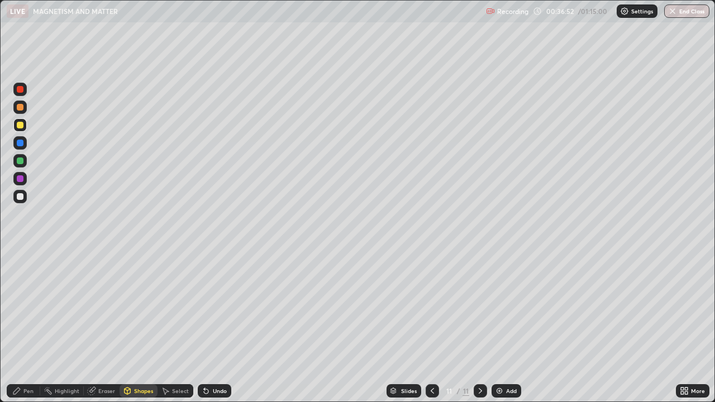
click at [21, 164] on div at bounding box center [20, 160] width 7 height 7
click at [139, 326] on div "Shapes" at bounding box center [143, 391] width 19 height 6
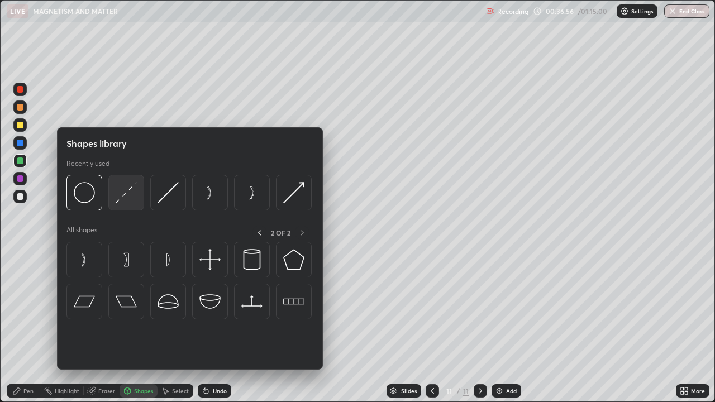
click at [131, 192] on img at bounding box center [126, 192] width 21 height 21
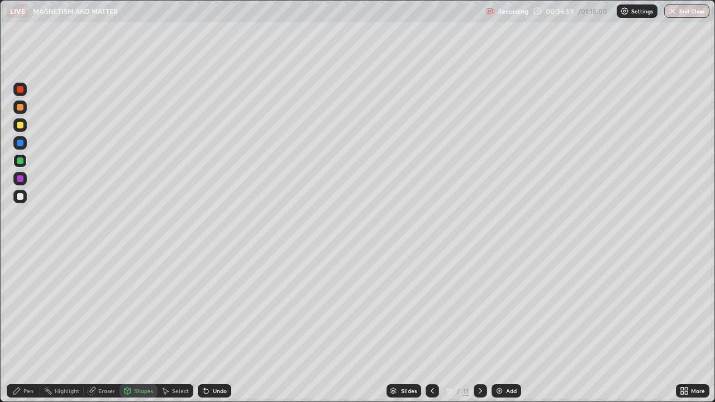
click at [26, 326] on div "Pen" at bounding box center [28, 391] width 10 height 6
click at [134, 326] on div "Shapes" at bounding box center [143, 391] width 19 height 6
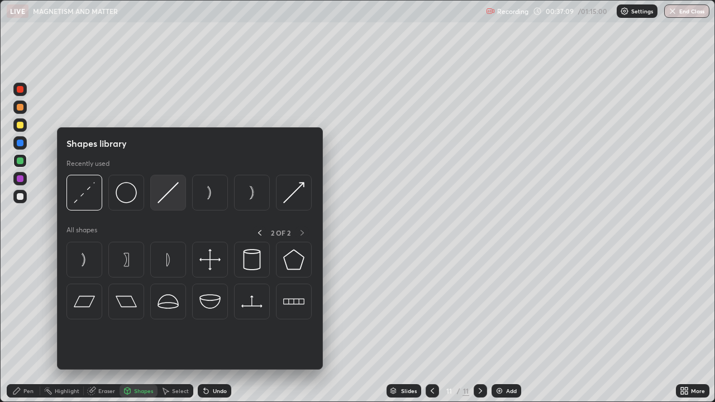
click at [171, 197] on img at bounding box center [167, 192] width 21 height 21
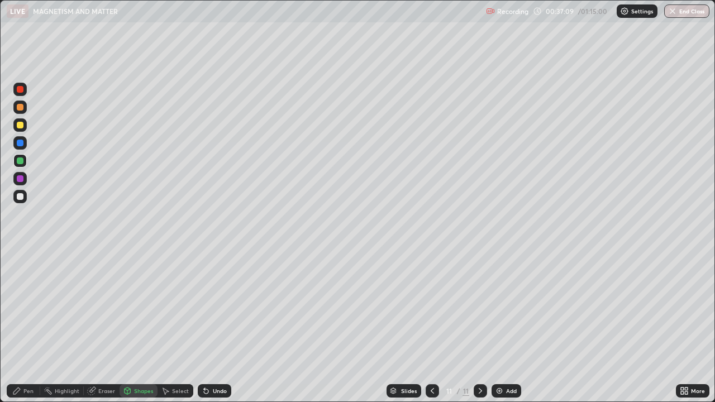
click at [22, 176] on div at bounding box center [20, 178] width 7 height 7
click at [209, 326] on icon at bounding box center [206, 390] width 9 height 9
click at [27, 326] on div "Pen" at bounding box center [28, 391] width 10 height 6
click at [21, 197] on div at bounding box center [20, 196] width 7 height 7
click at [22, 92] on div at bounding box center [20, 89] width 7 height 7
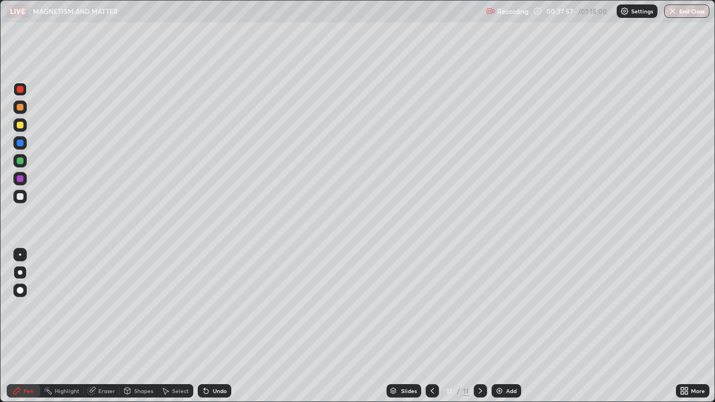
click at [130, 326] on icon at bounding box center [127, 390] width 9 height 9
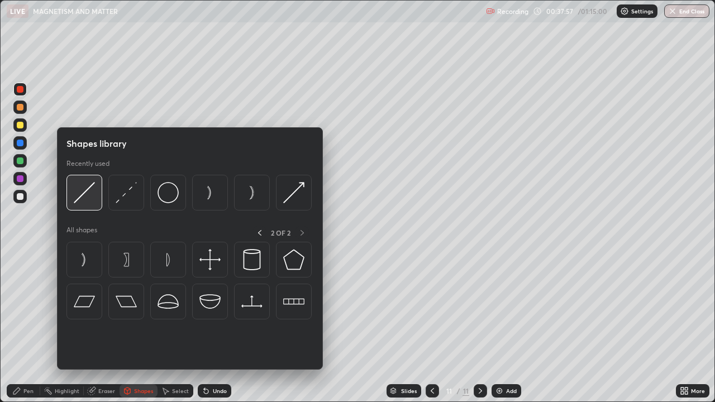
click at [87, 192] on img at bounding box center [84, 192] width 21 height 21
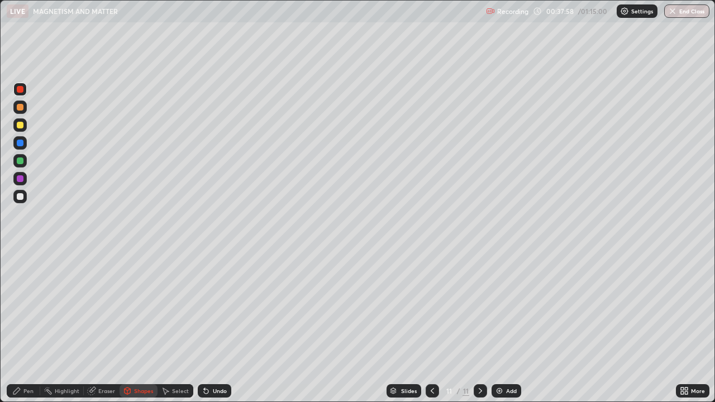
click at [21, 119] on div at bounding box center [19, 124] width 13 height 13
click at [135, 326] on div "Shapes" at bounding box center [143, 391] width 19 height 6
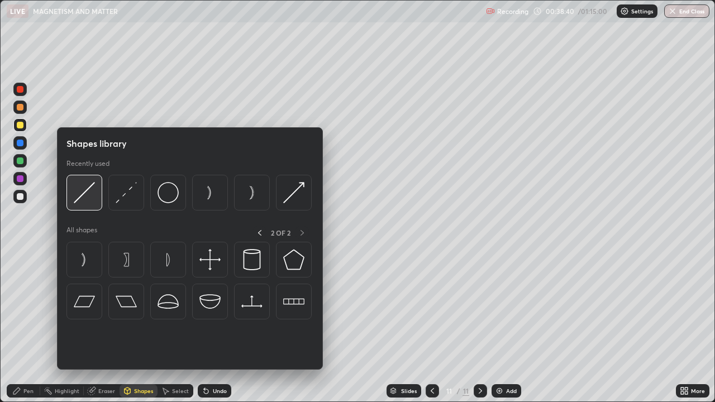
click at [87, 192] on img at bounding box center [84, 192] width 21 height 21
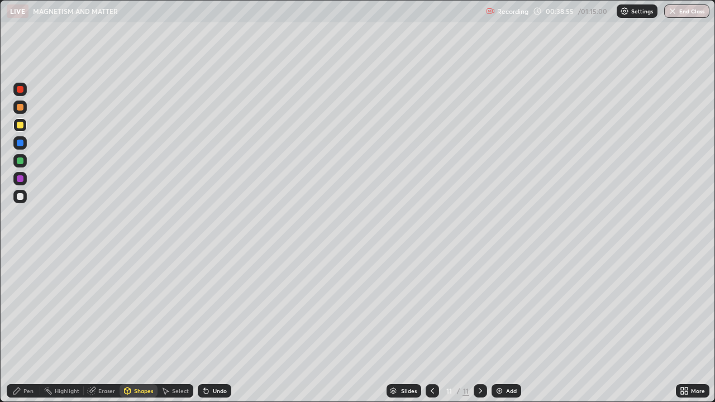
click at [137, 326] on div "Shapes" at bounding box center [143, 391] width 19 height 6
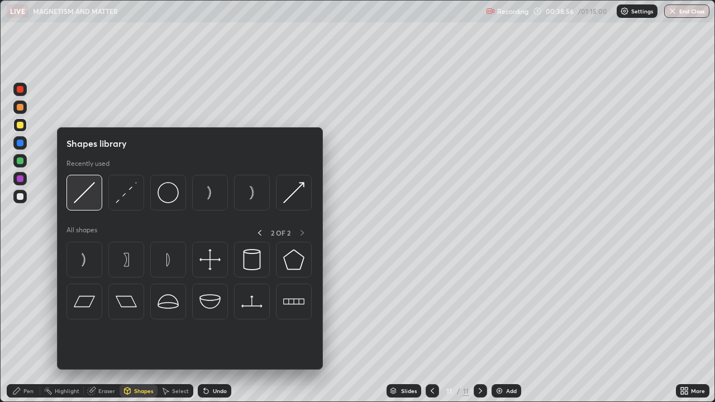
click at [89, 198] on img at bounding box center [84, 192] width 21 height 21
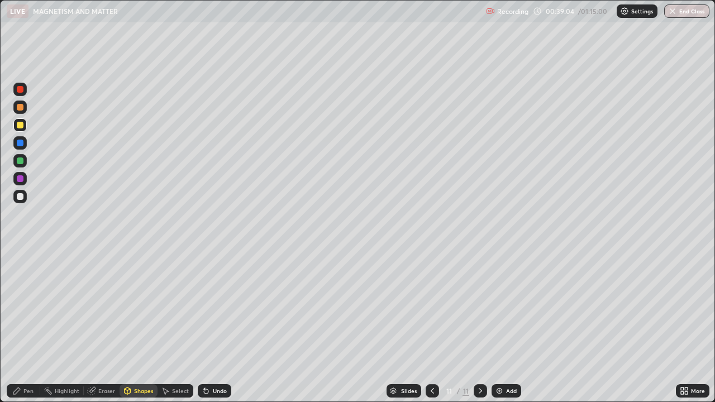
click at [135, 326] on div "Shapes" at bounding box center [143, 391] width 19 height 6
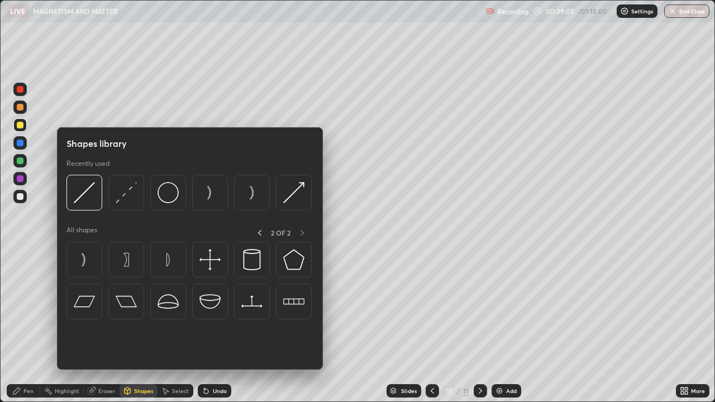
click at [130, 194] on img at bounding box center [126, 192] width 21 height 21
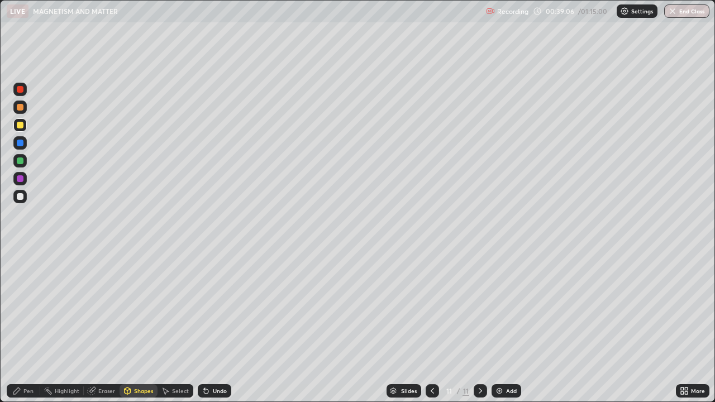
click at [21, 90] on div at bounding box center [20, 89] width 7 height 7
click at [27, 326] on div "Pen" at bounding box center [28, 391] width 10 height 6
click at [24, 195] on div at bounding box center [19, 196] width 13 height 13
click at [20, 137] on div at bounding box center [19, 142] width 13 height 13
click at [19, 127] on div at bounding box center [20, 125] width 7 height 7
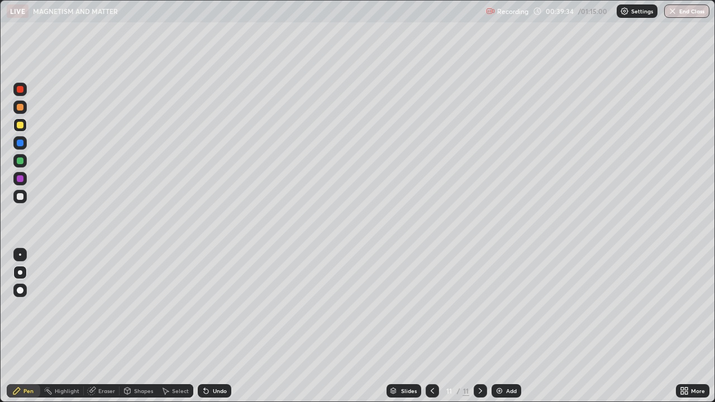
click at [134, 326] on div "Shapes" at bounding box center [143, 391] width 19 height 6
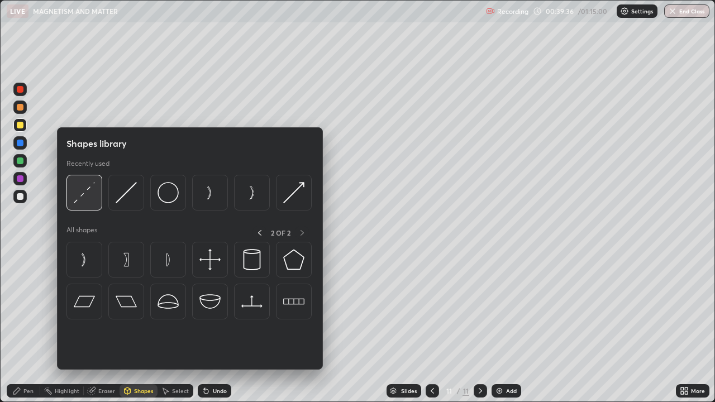
click at [86, 202] on img at bounding box center [84, 192] width 21 height 21
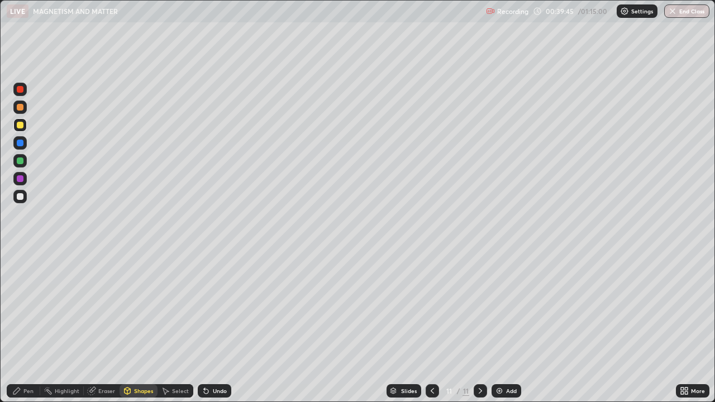
click at [143, 326] on div "Shapes" at bounding box center [139, 390] width 38 height 13
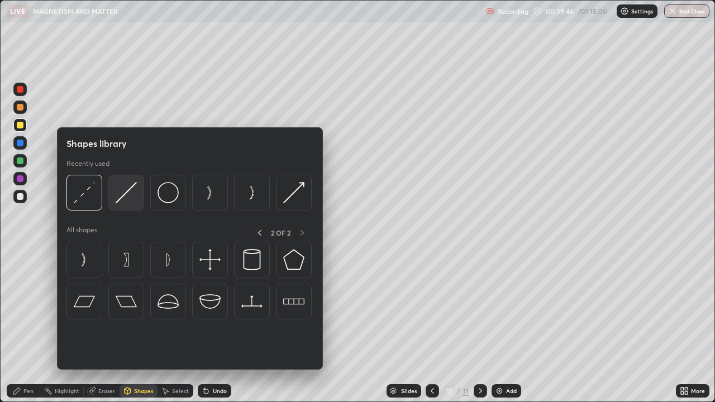
click at [126, 202] on img at bounding box center [126, 192] width 21 height 21
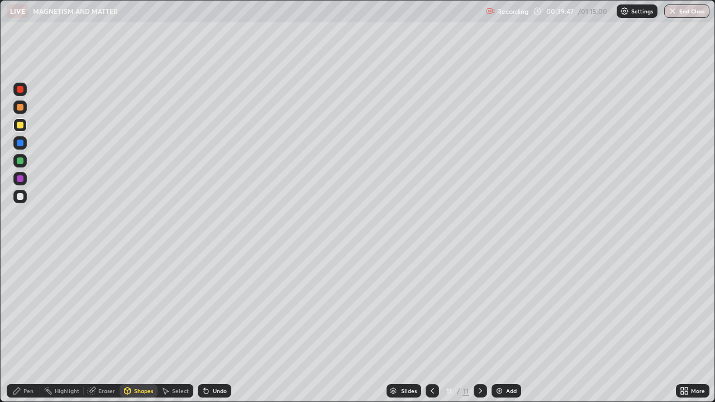
click at [21, 107] on div at bounding box center [20, 107] width 7 height 7
click at [140, 326] on div "Shapes" at bounding box center [143, 391] width 19 height 6
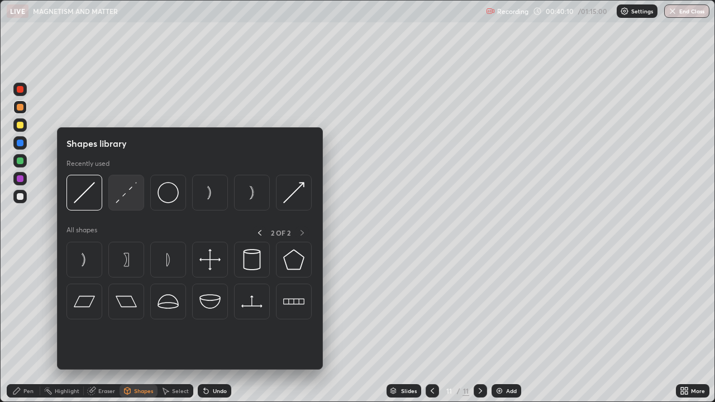
click at [127, 191] on img at bounding box center [126, 192] width 21 height 21
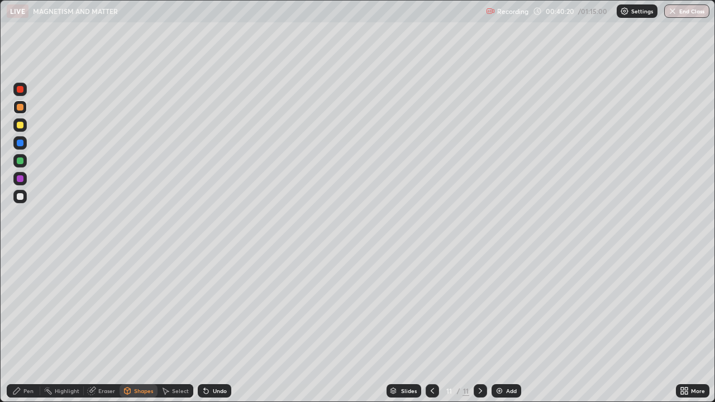
click at [26, 326] on div "Pen" at bounding box center [28, 391] width 10 height 6
click at [23, 200] on div at bounding box center [19, 196] width 13 height 13
click at [136, 326] on div "Shapes" at bounding box center [143, 391] width 19 height 6
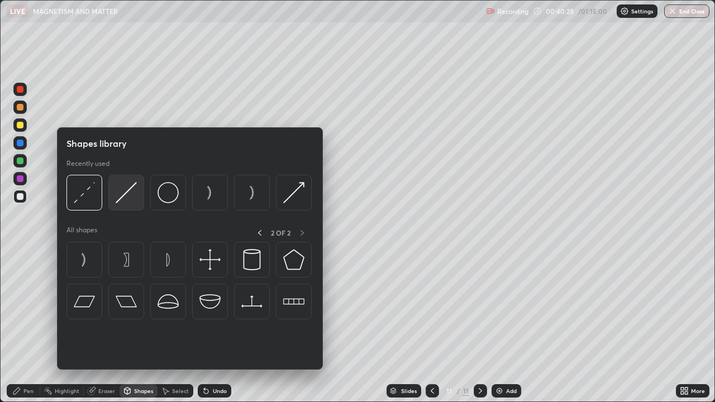
click at [128, 196] on img at bounding box center [126, 192] width 21 height 21
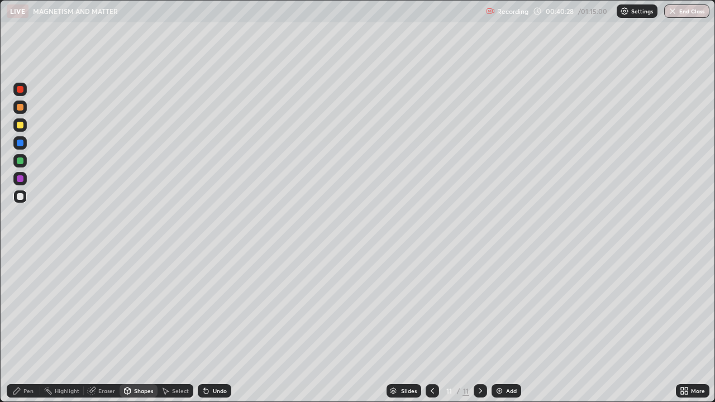
click at [19, 179] on div at bounding box center [20, 178] width 7 height 7
click at [18, 326] on icon at bounding box center [16, 391] width 7 height 7
click at [21, 196] on div at bounding box center [20, 196] width 7 height 7
click at [18, 161] on div at bounding box center [20, 160] width 7 height 7
click at [20, 199] on div at bounding box center [20, 196] width 7 height 7
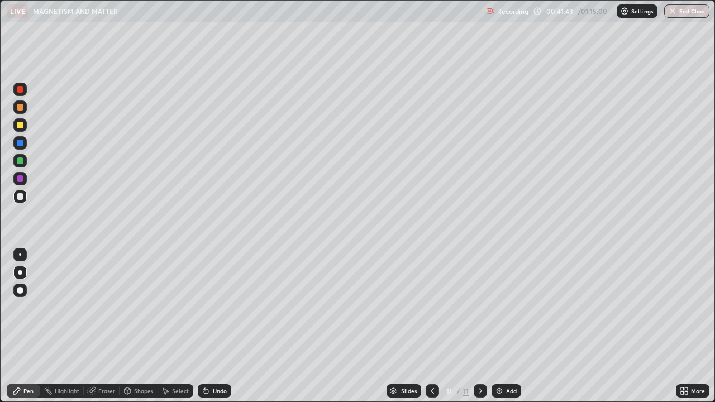
click at [104, 326] on div "Eraser" at bounding box center [102, 390] width 36 height 13
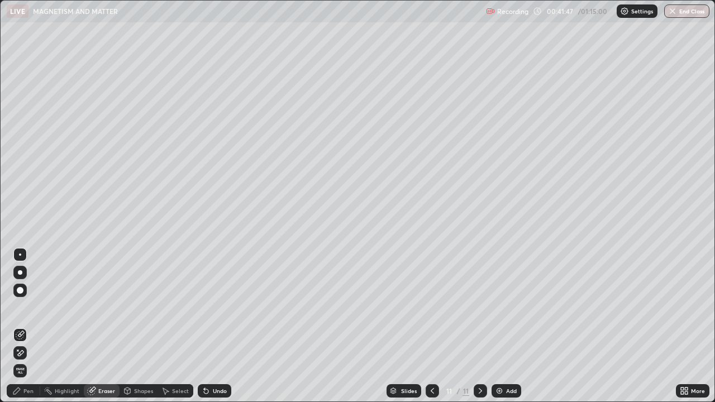
click at [20, 326] on icon at bounding box center [16, 391] width 7 height 7
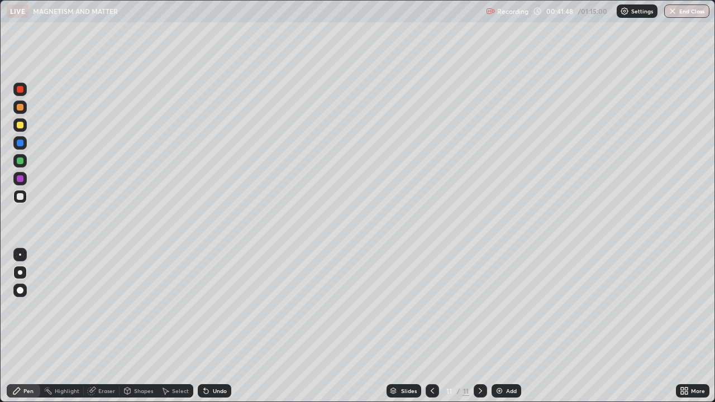
click at [22, 126] on div at bounding box center [20, 125] width 7 height 7
click at [105, 326] on div "Eraser" at bounding box center [106, 391] width 17 height 6
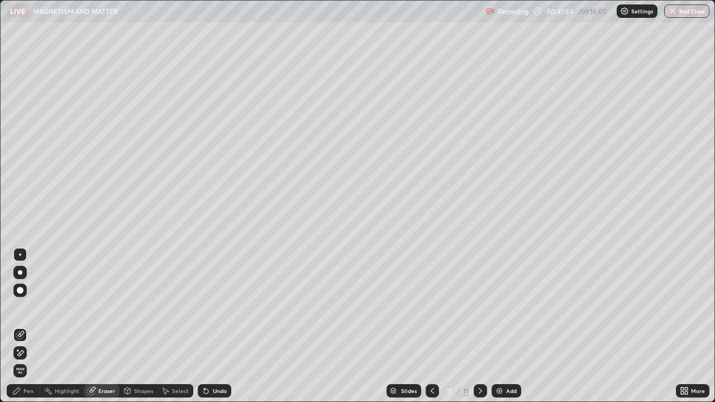
click at [28, 326] on div "Pen" at bounding box center [28, 391] width 10 height 6
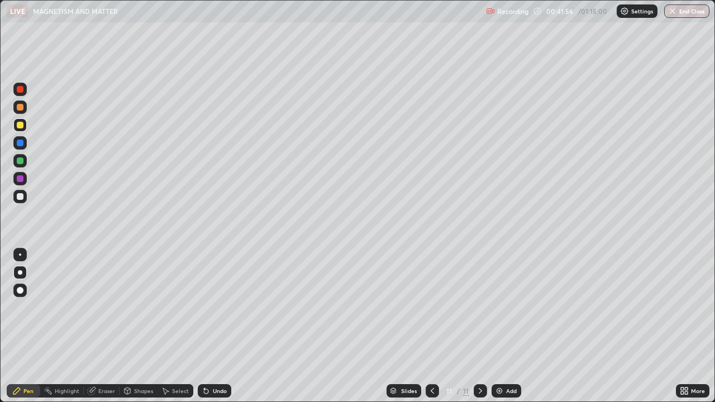
click at [100, 326] on div "Eraser" at bounding box center [102, 390] width 36 height 13
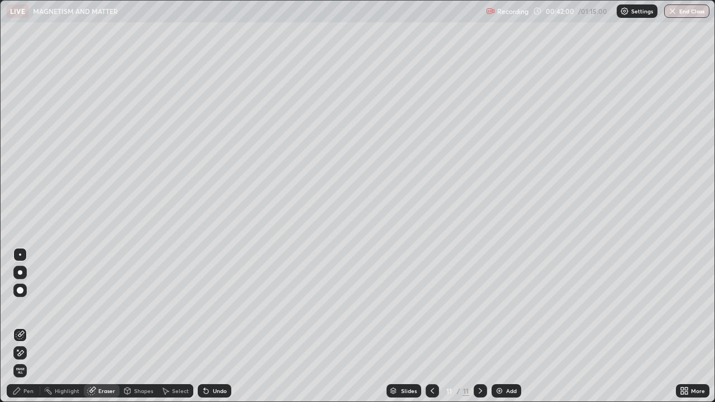
click at [25, 326] on div "Pen" at bounding box center [28, 391] width 10 height 6
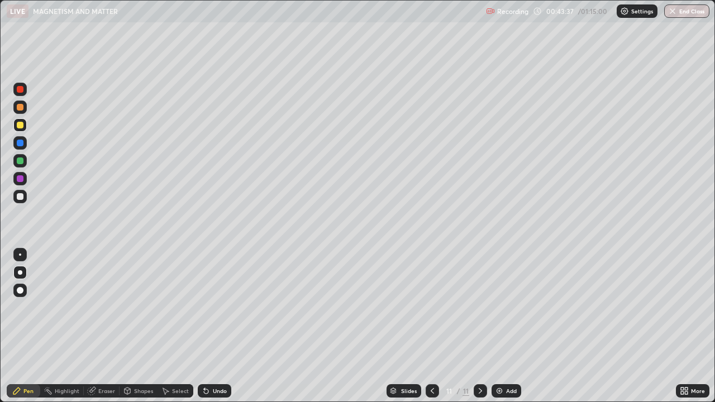
click at [25, 107] on div at bounding box center [19, 107] width 13 height 13
click at [20, 87] on div at bounding box center [20, 89] width 7 height 7
click at [213, 326] on div "Undo" at bounding box center [220, 391] width 14 height 6
click at [21, 143] on div at bounding box center [20, 143] width 7 height 7
click at [213, 326] on div "Undo" at bounding box center [220, 391] width 14 height 6
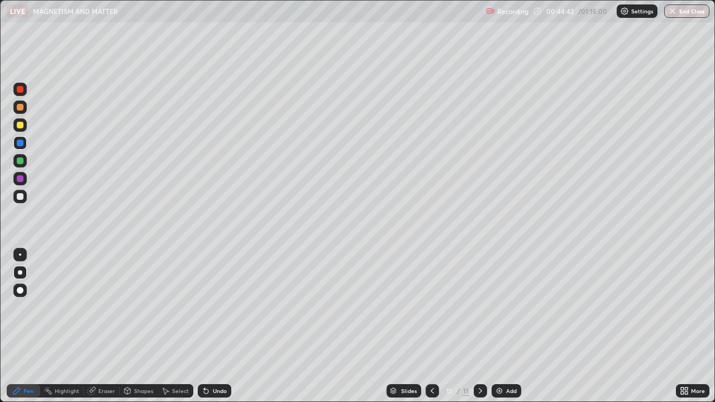
click at [23, 92] on div at bounding box center [19, 89] width 13 height 13
click at [514, 326] on div "Add" at bounding box center [506, 390] width 30 height 13
click at [22, 196] on div at bounding box center [20, 196] width 7 height 7
click at [431, 326] on icon at bounding box center [432, 390] width 9 height 9
click at [479, 326] on icon at bounding box center [480, 390] width 9 height 9
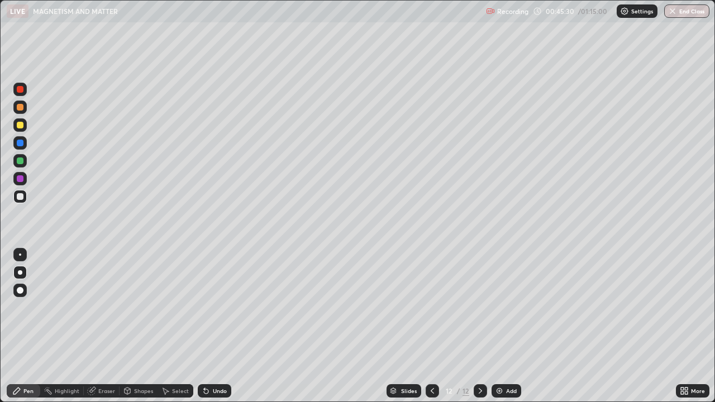
click at [433, 326] on div at bounding box center [432, 391] width 13 height 22
click at [479, 326] on icon at bounding box center [480, 390] width 9 height 9
click at [24, 126] on div at bounding box center [19, 124] width 13 height 13
click at [21, 107] on div at bounding box center [20, 107] width 7 height 7
click at [431, 326] on icon at bounding box center [432, 390] width 9 height 9
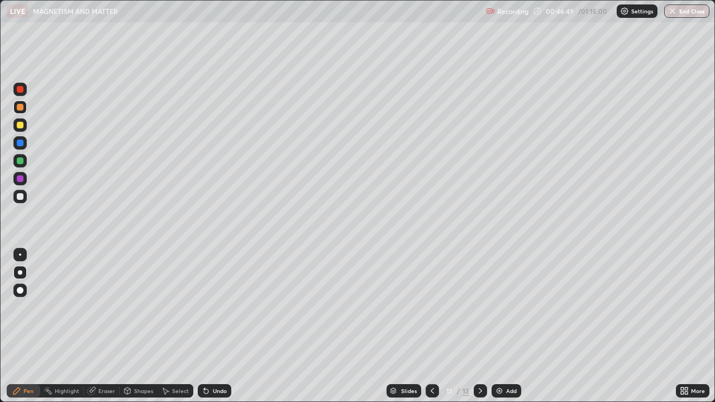
click at [479, 326] on icon at bounding box center [480, 390] width 9 height 9
click at [431, 326] on icon at bounding box center [432, 390] width 9 height 9
click at [99, 326] on div "Eraser" at bounding box center [106, 391] width 17 height 6
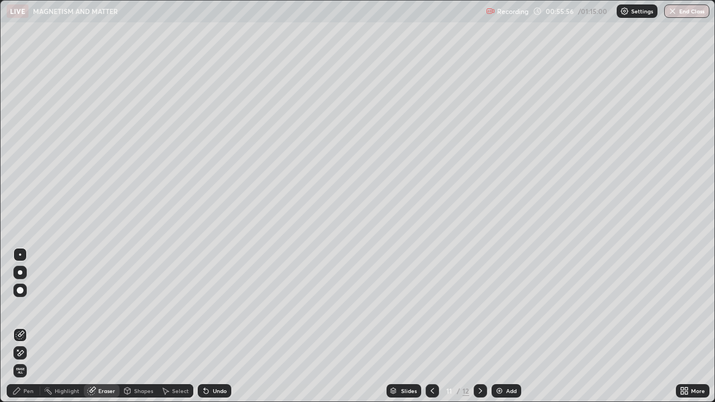
click at [136, 326] on div "Shapes" at bounding box center [143, 391] width 19 height 6
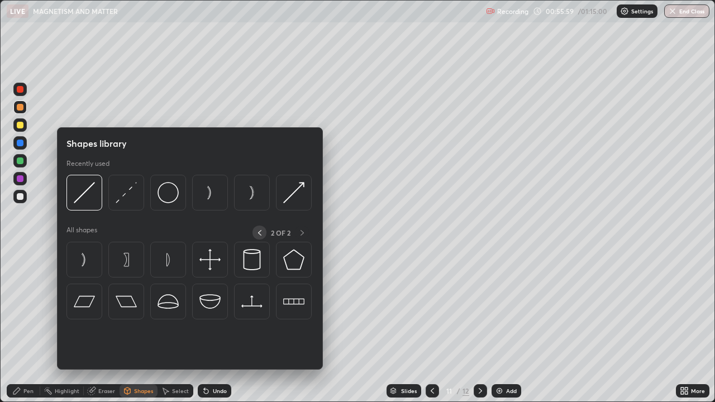
click at [259, 232] on icon at bounding box center [259, 232] width 9 height 9
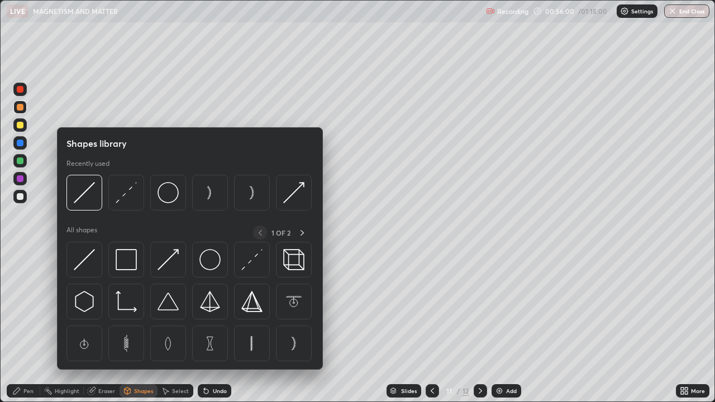
click at [125, 263] on img at bounding box center [126, 259] width 21 height 21
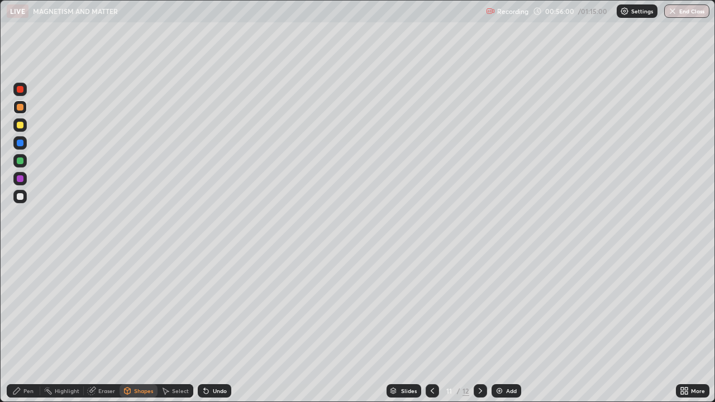
click at [20, 161] on div at bounding box center [20, 160] width 7 height 7
click at [18, 326] on icon at bounding box center [16, 391] width 7 height 7
click at [21, 198] on div at bounding box center [20, 196] width 7 height 7
click at [478, 326] on icon at bounding box center [480, 390] width 9 height 9
click at [18, 159] on div at bounding box center [20, 160] width 7 height 7
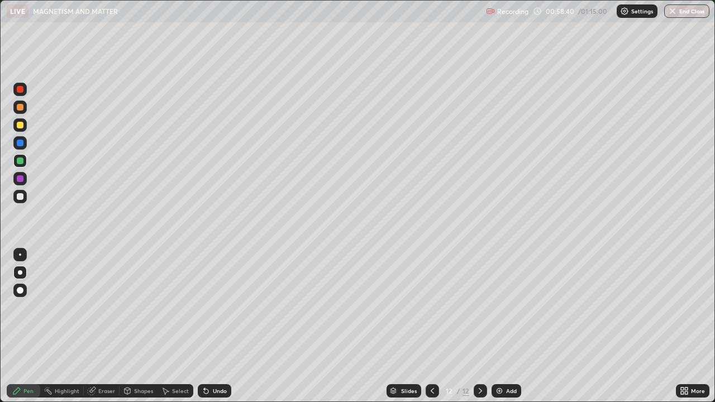
click at [21, 112] on div at bounding box center [19, 107] width 13 height 13
click at [430, 326] on div at bounding box center [432, 390] width 13 height 13
click at [134, 326] on div "Shapes" at bounding box center [143, 391] width 19 height 6
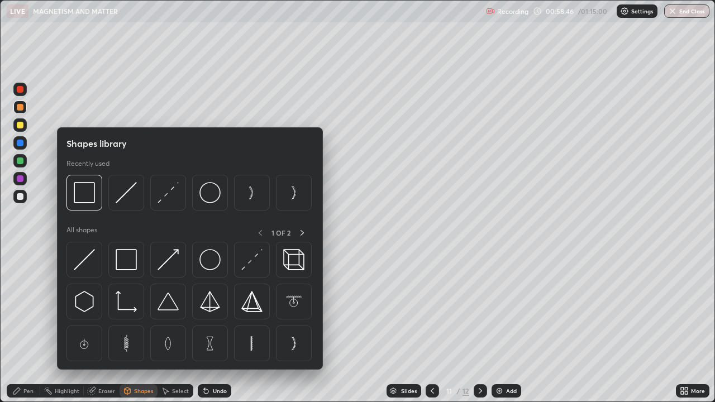
click at [170, 259] on img at bounding box center [167, 259] width 21 height 21
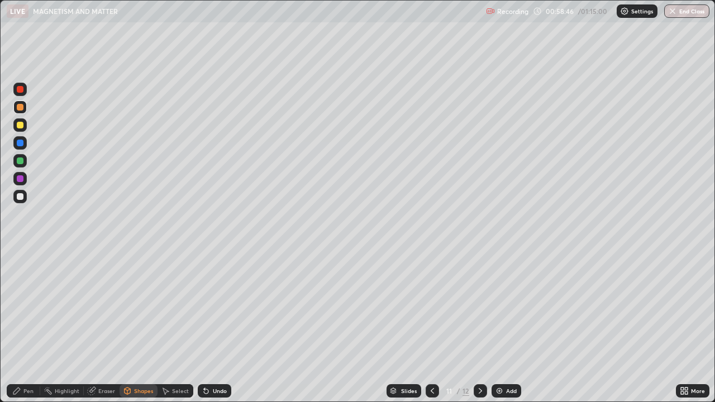
click at [22, 88] on div at bounding box center [20, 89] width 7 height 7
click at [22, 326] on div "Pen" at bounding box center [24, 390] width 34 height 13
click at [21, 125] on div at bounding box center [20, 125] width 7 height 7
click at [478, 326] on icon at bounding box center [480, 390] width 9 height 9
click at [432, 326] on div at bounding box center [432, 391] width 13 height 22
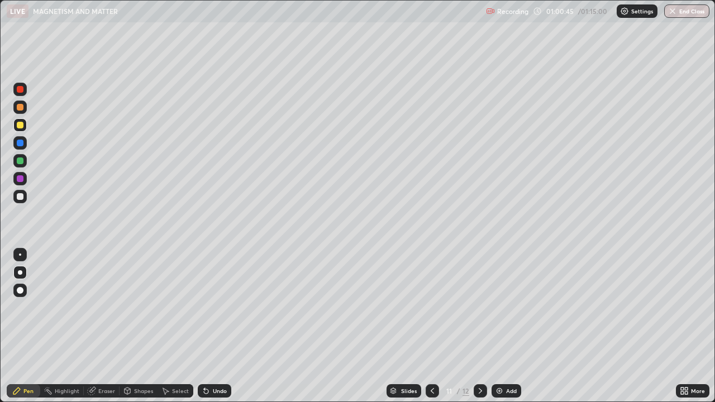
click at [479, 326] on icon at bounding box center [480, 390] width 9 height 9
click at [509, 326] on div "Add" at bounding box center [506, 390] width 30 height 13
click at [139, 326] on div "Shapes" at bounding box center [143, 391] width 19 height 6
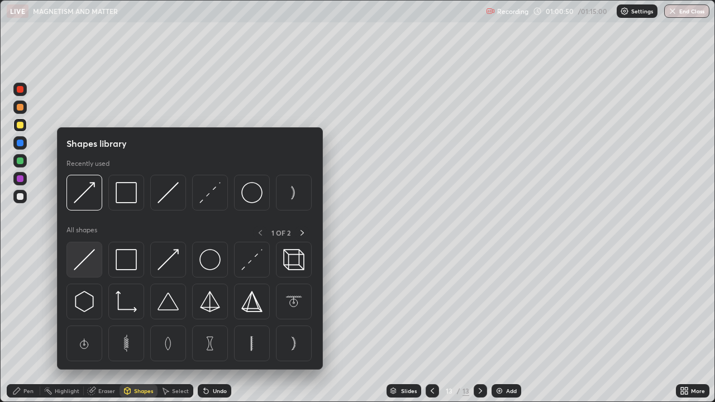
click at [90, 256] on img at bounding box center [84, 259] width 21 height 21
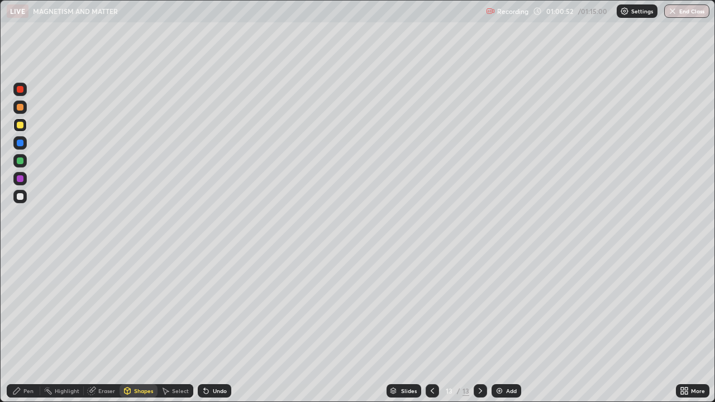
click at [134, 326] on div "Shapes" at bounding box center [143, 391] width 19 height 6
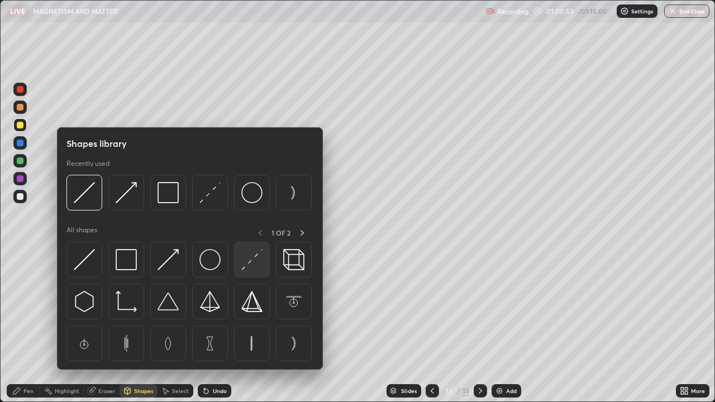
click at [255, 262] on img at bounding box center [251, 259] width 21 height 21
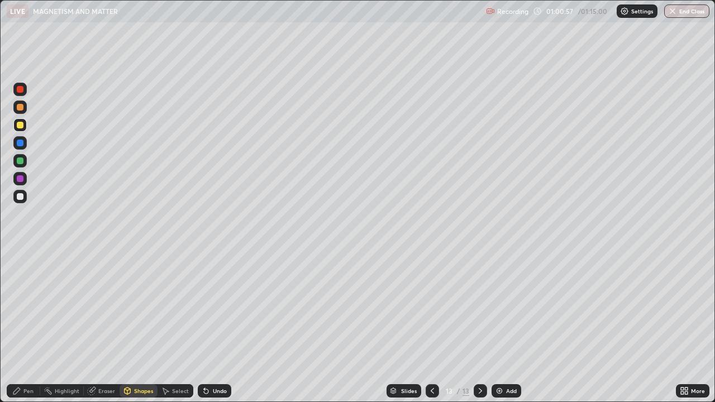
click at [21, 326] on icon at bounding box center [16, 390] width 9 height 9
click at [21, 197] on div at bounding box center [20, 196] width 7 height 7
click at [214, 326] on div "Undo" at bounding box center [220, 391] width 14 height 6
click at [134, 326] on div "Shapes" at bounding box center [143, 391] width 19 height 6
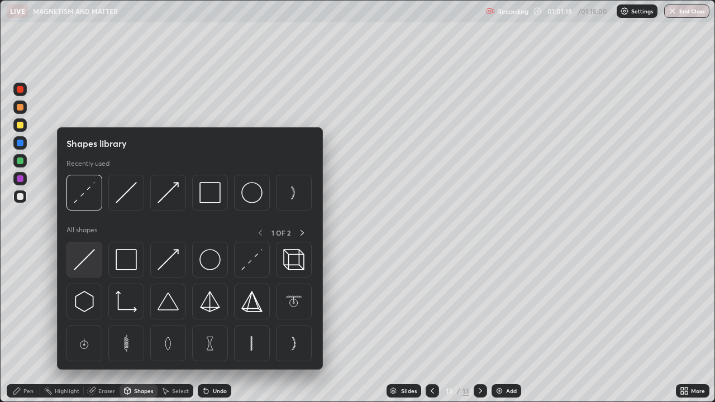
click at [89, 257] on img at bounding box center [84, 259] width 21 height 21
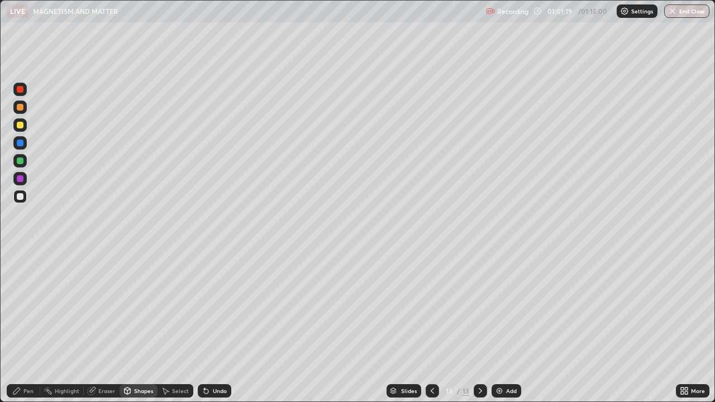
click at [20, 141] on div at bounding box center [20, 143] width 7 height 7
click at [28, 326] on div "Pen" at bounding box center [28, 391] width 10 height 6
click at [23, 107] on div at bounding box center [20, 107] width 7 height 7
click at [24, 159] on div at bounding box center [19, 160] width 13 height 13
click at [139, 326] on div "Shapes" at bounding box center [139, 390] width 38 height 13
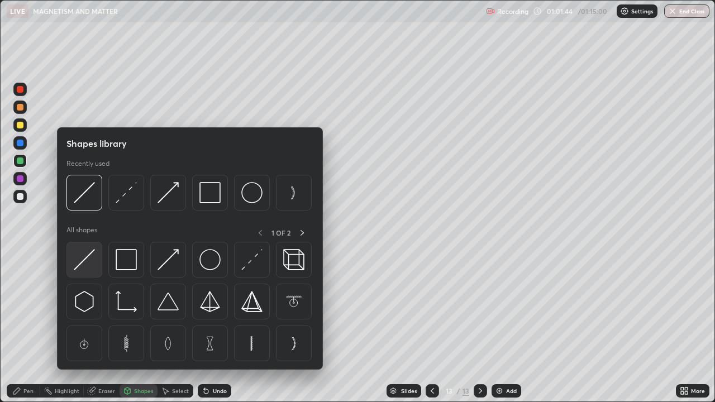
click at [88, 257] on img at bounding box center [84, 259] width 21 height 21
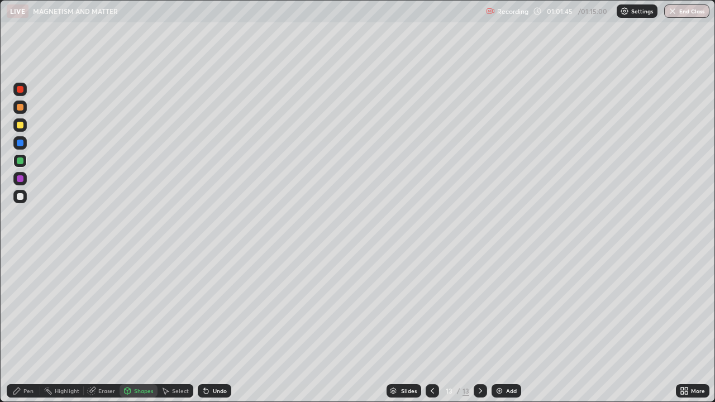
click at [20, 149] on div at bounding box center [19, 142] width 13 height 13
click at [25, 326] on div "Pen" at bounding box center [28, 391] width 10 height 6
click at [21, 197] on div at bounding box center [20, 196] width 7 height 7
click at [22, 108] on div at bounding box center [20, 107] width 7 height 7
click at [135, 326] on div "Shapes" at bounding box center [143, 391] width 19 height 6
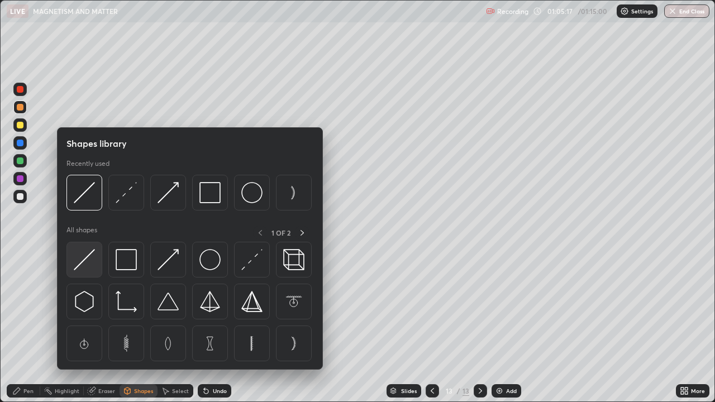
click at [92, 257] on img at bounding box center [84, 259] width 21 height 21
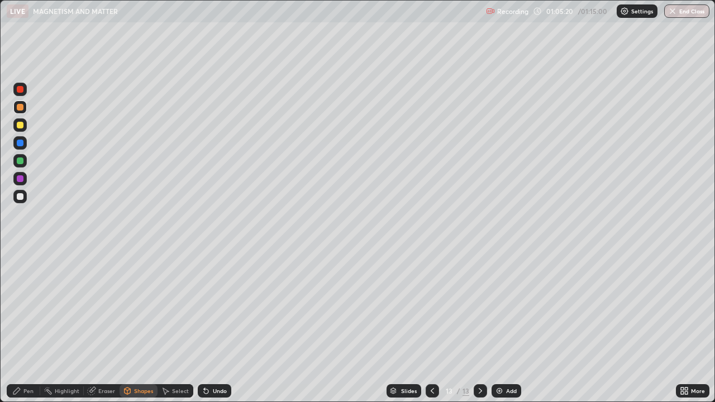
click at [31, 326] on div "Pen" at bounding box center [28, 391] width 10 height 6
click at [20, 197] on div at bounding box center [20, 196] width 7 height 7
click at [431, 326] on icon at bounding box center [432, 390] width 9 height 9
click at [479, 326] on icon at bounding box center [480, 390] width 9 height 9
click at [447, 326] on div "13" at bounding box center [448, 391] width 11 height 7
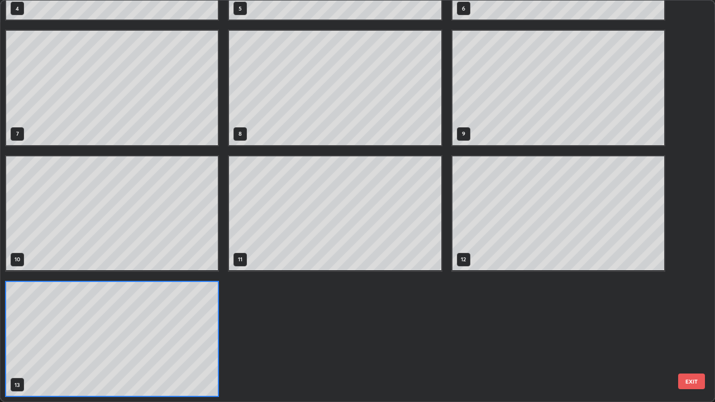
scroll to position [398, 708]
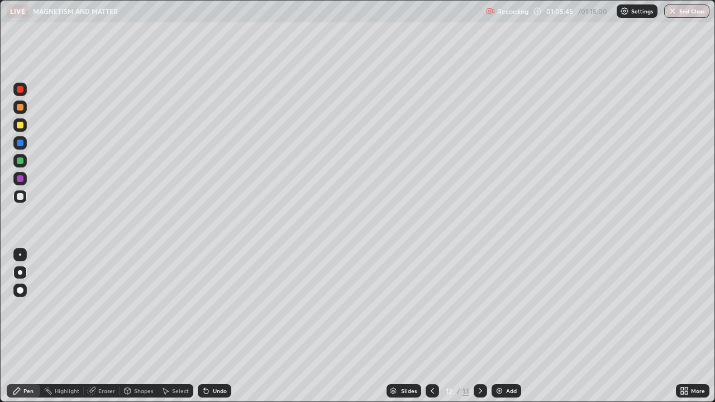
click at [483, 326] on div at bounding box center [480, 390] width 13 height 13
click at [135, 326] on div "Shapes" at bounding box center [143, 391] width 19 height 6
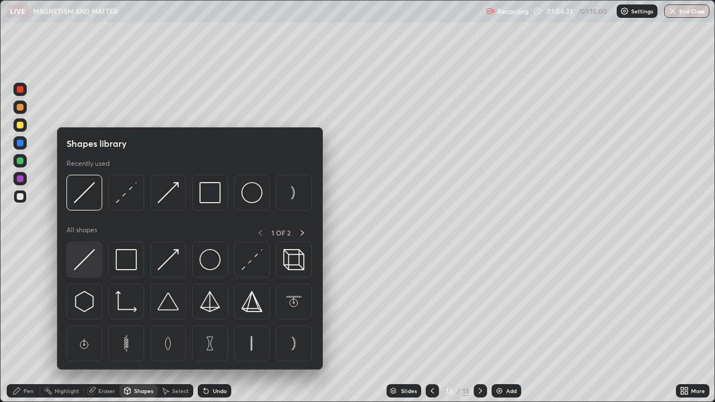
click at [90, 255] on img at bounding box center [84, 259] width 21 height 21
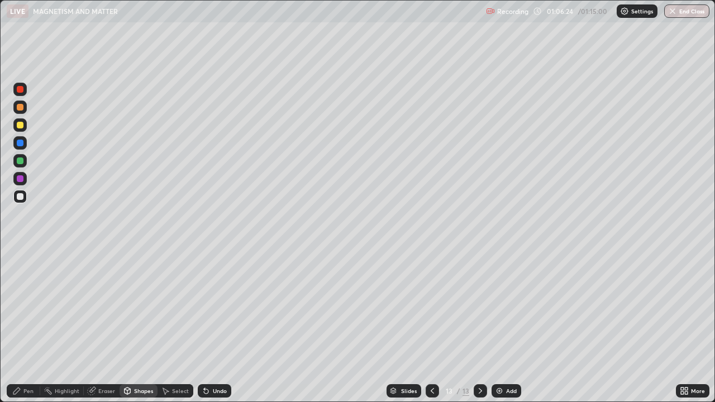
click at [21, 92] on div at bounding box center [20, 89] width 7 height 7
click at [25, 326] on div "Pen" at bounding box center [28, 391] width 10 height 6
click at [22, 194] on div at bounding box center [20, 196] width 7 height 7
click at [18, 158] on div at bounding box center [20, 160] width 7 height 7
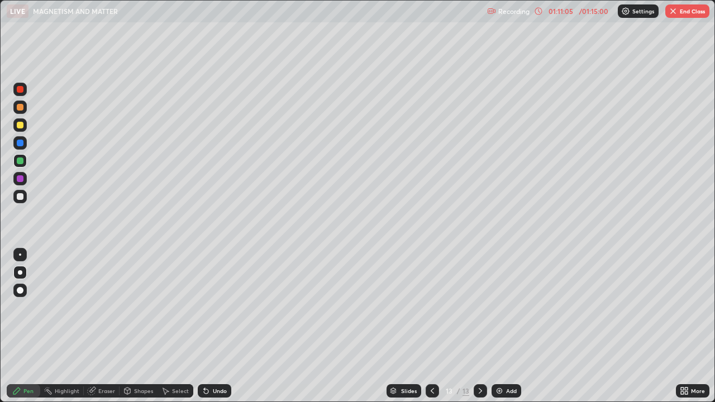
click at [676, 15] on img "button" at bounding box center [673, 11] width 9 height 9
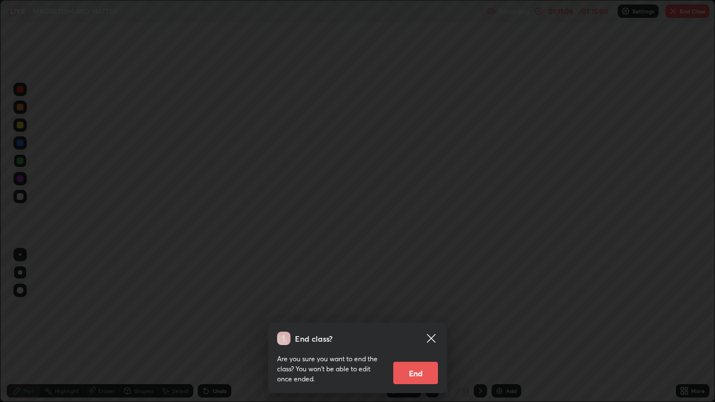
click at [421, 326] on button "End" at bounding box center [415, 373] width 45 height 22
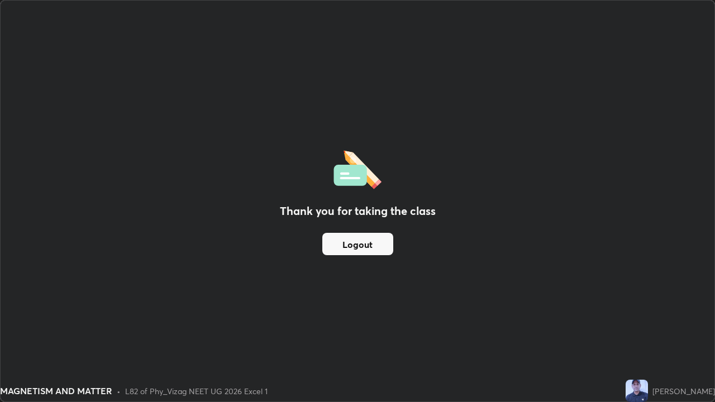
click at [376, 248] on button "Logout" at bounding box center [357, 244] width 71 height 22
